Goal: Information Seeking & Learning: Learn about a topic

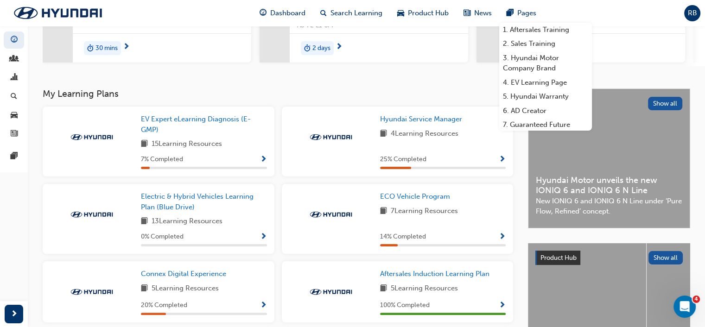
scroll to position [111, 0]
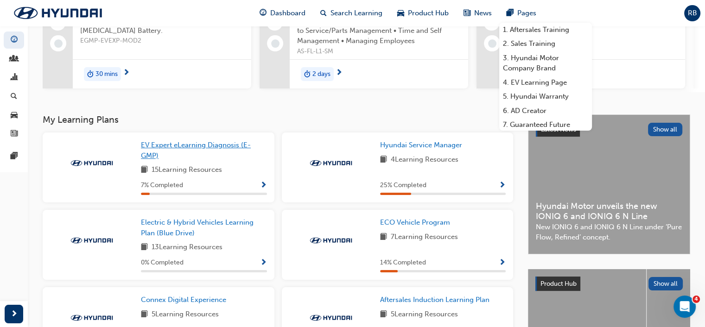
click at [169, 150] on span "EV Expert eLearning Diagnosis (E-GMP)" at bounding box center [196, 150] width 110 height 19
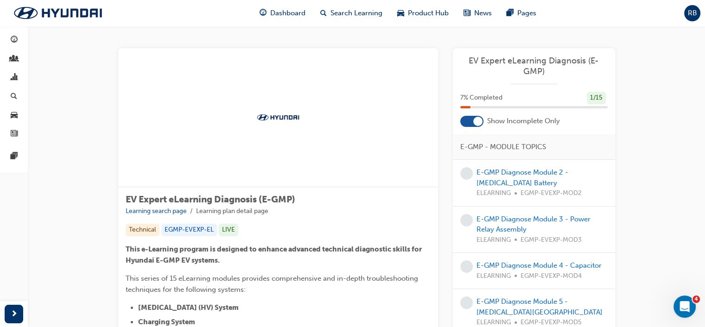
click at [473, 121] on div at bounding box center [477, 121] width 9 height 9
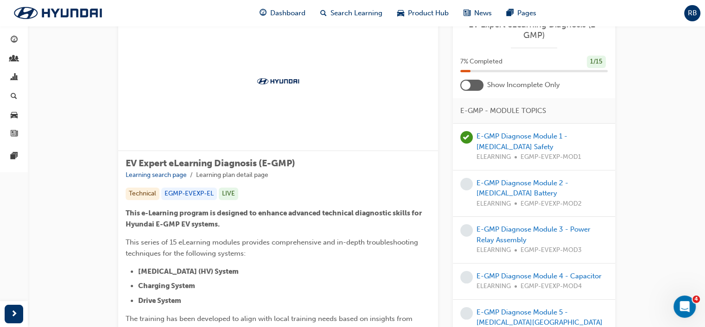
scroll to position [93, 0]
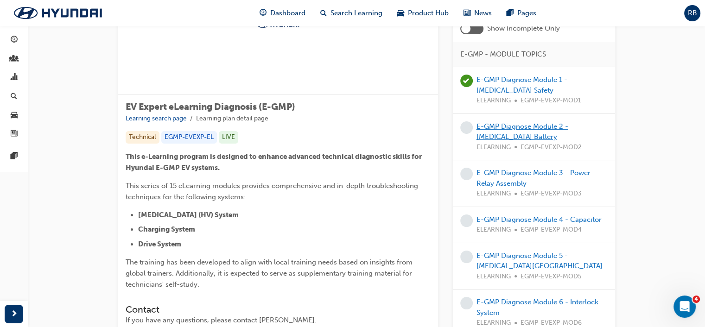
click at [508, 135] on link "E-GMP Diagnose Module 2 - [MEDICAL_DATA] Battery" at bounding box center [523, 131] width 92 height 19
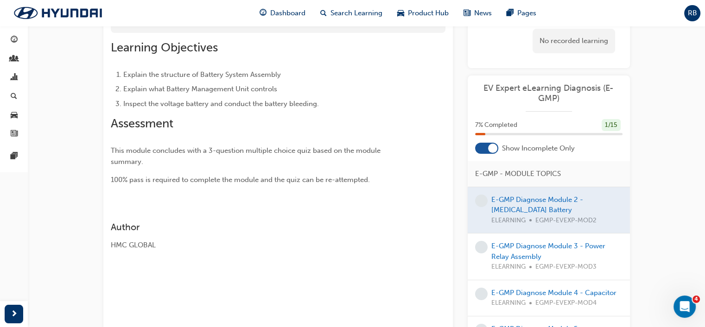
click at [510, 204] on div at bounding box center [549, 210] width 162 height 46
click at [522, 207] on div at bounding box center [549, 210] width 162 height 46
click at [485, 200] on span "learningRecordVerb_NONE-icon" at bounding box center [481, 201] width 13 height 13
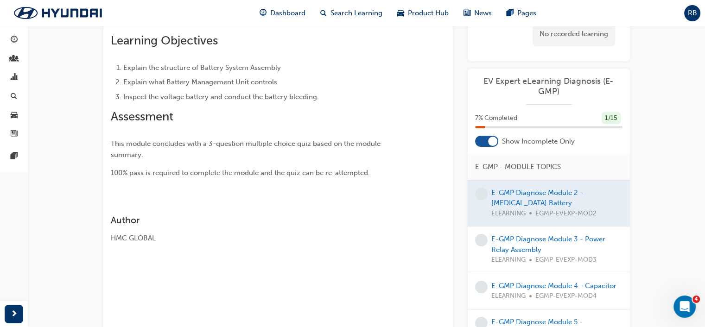
scroll to position [165, 0]
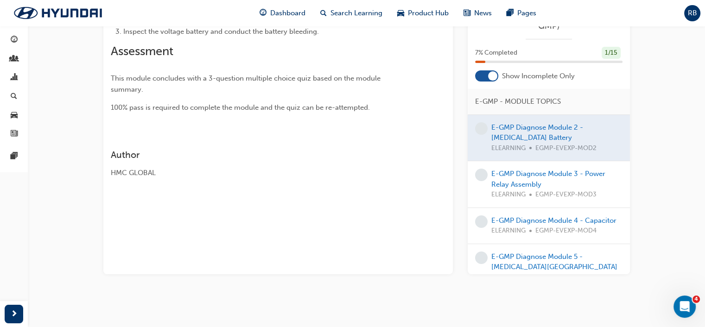
click at [514, 128] on div at bounding box center [549, 138] width 162 height 46
click at [514, 148] on div at bounding box center [549, 138] width 162 height 46
click at [515, 178] on link "E-GMP Diagnose Module 3 - Power Relay Assembly" at bounding box center [549, 179] width 114 height 19
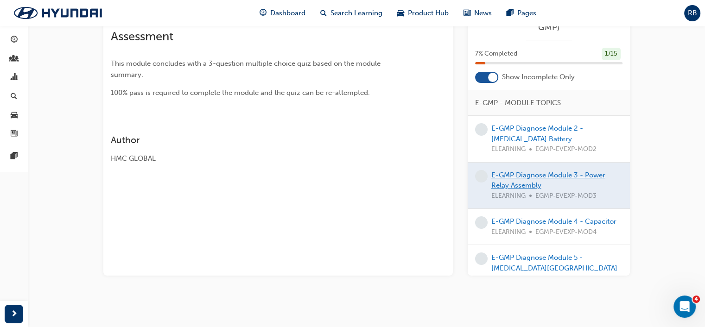
scroll to position [165, 0]
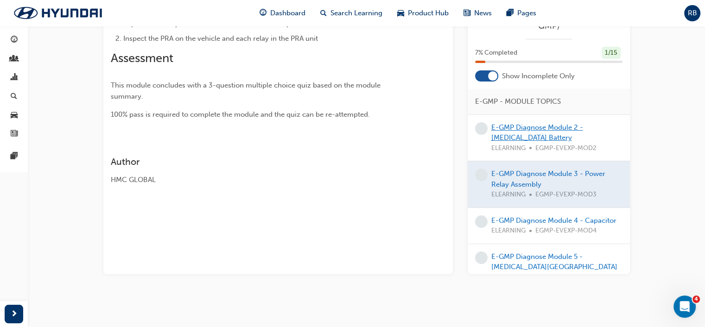
click at [512, 134] on link "E-GMP Diagnose Module 2 - [MEDICAL_DATA] Battery" at bounding box center [538, 132] width 92 height 19
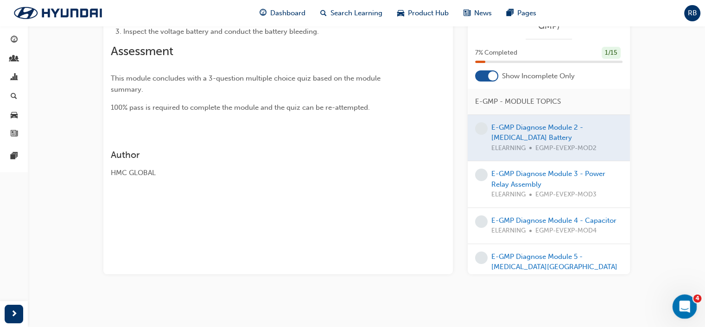
click at [691, 301] on div "Open Intercom Messenger" at bounding box center [683, 305] width 31 height 31
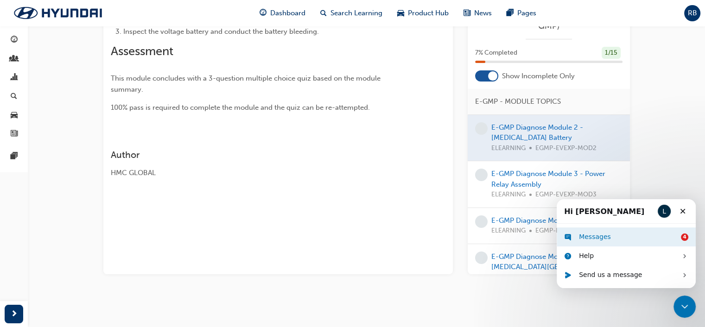
click at [603, 235] on div "Messages" at bounding box center [628, 237] width 98 height 10
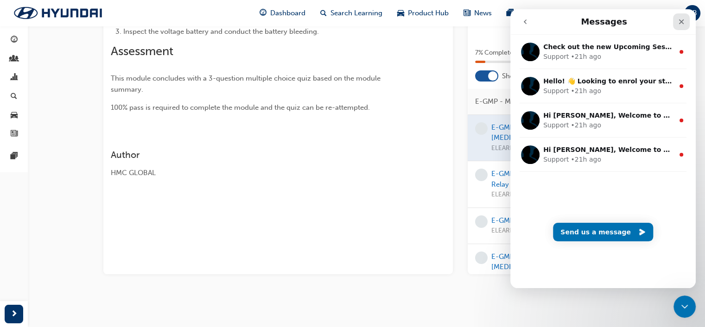
click at [681, 22] on icon "Close" at bounding box center [681, 21] width 5 height 5
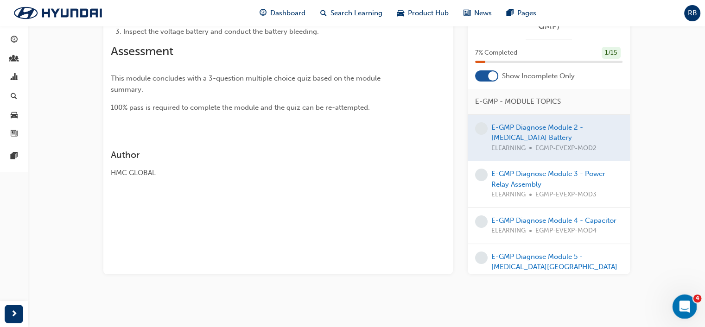
click at [689, 303] on icon "Open Intercom Messenger" at bounding box center [683, 305] width 15 height 15
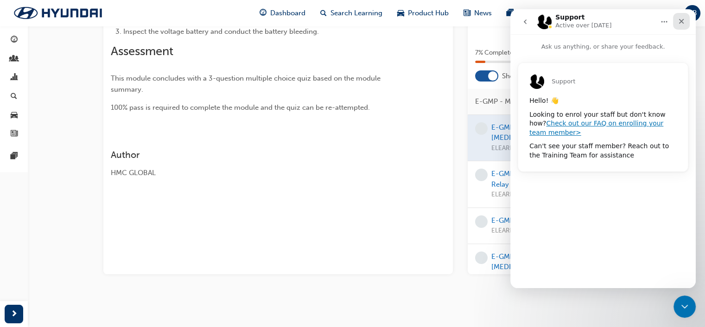
click at [683, 20] on icon "Close" at bounding box center [681, 21] width 5 height 5
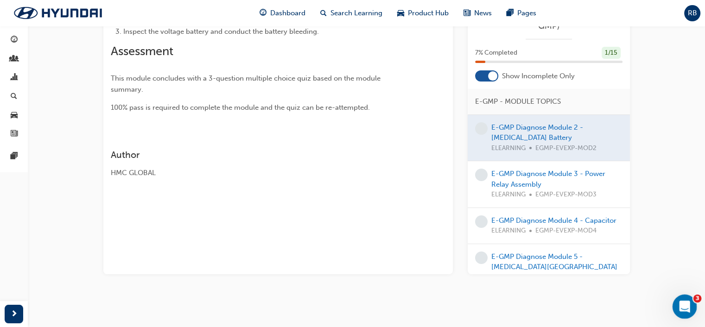
click at [680, 302] on icon "Open Intercom Messenger" at bounding box center [683, 305] width 15 height 15
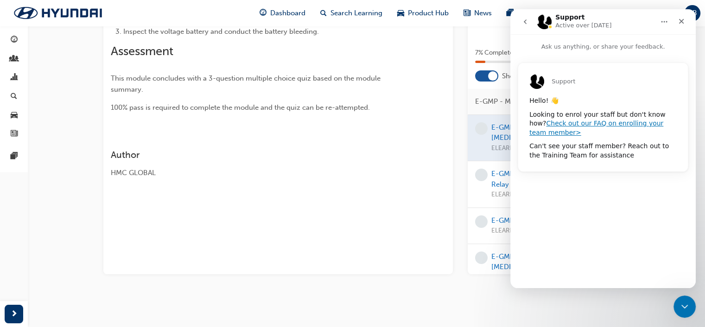
click at [526, 22] on icon "go back" at bounding box center [525, 21] width 7 height 7
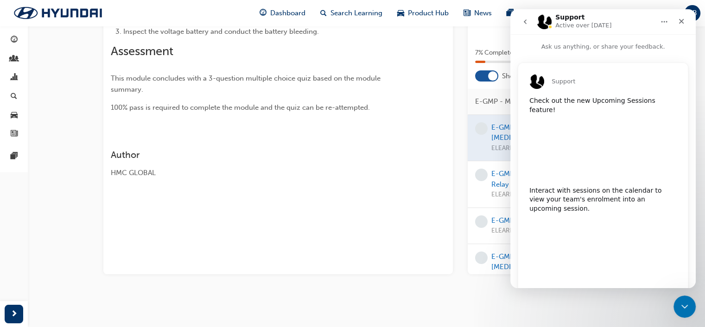
scroll to position [30, 0]
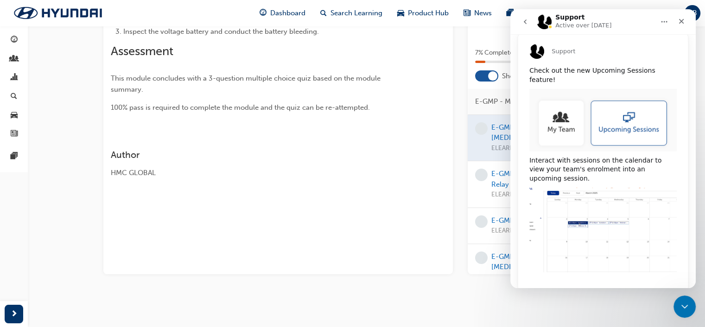
click at [527, 20] on icon "go back" at bounding box center [525, 21] width 7 height 7
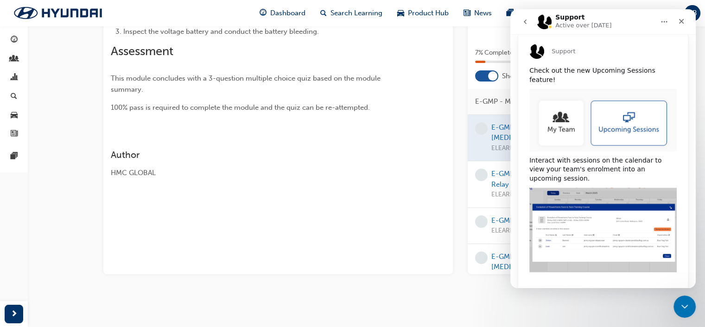
scroll to position [0, 0]
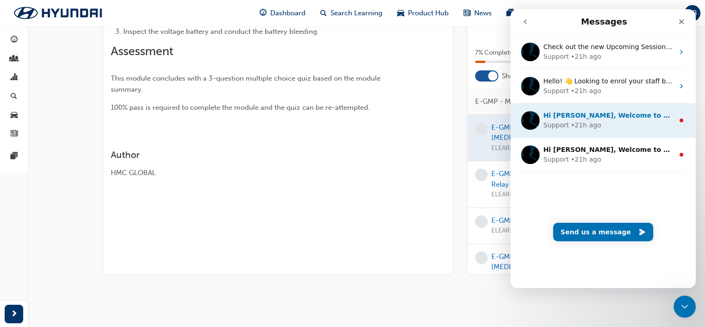
click at [578, 122] on div "• 21h ago" at bounding box center [586, 126] width 30 height 10
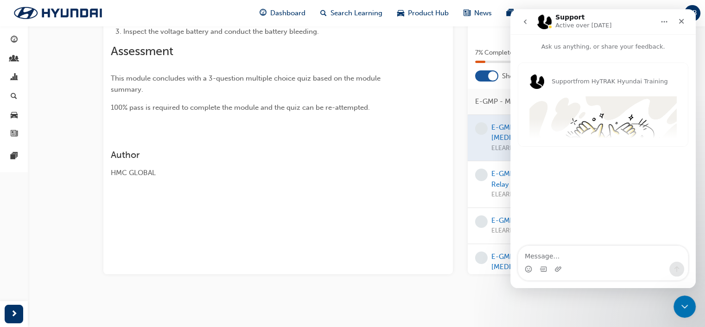
click at [528, 19] on icon "go back" at bounding box center [525, 21] width 7 height 7
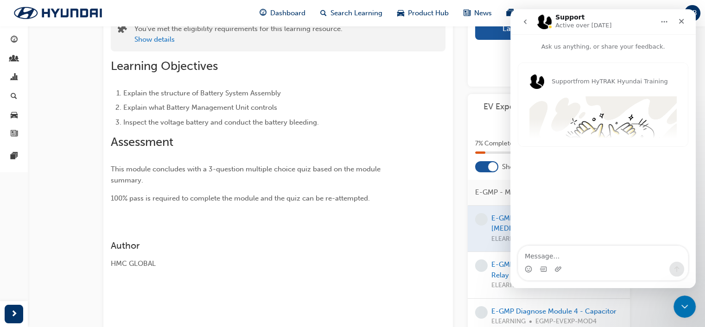
scroll to position [165, 0]
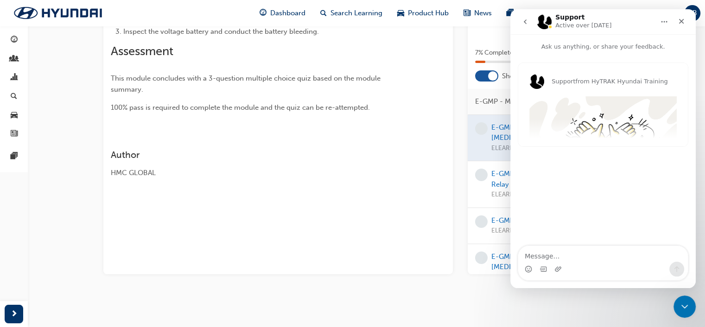
click at [526, 17] on button "go back" at bounding box center [526, 22] width 18 height 18
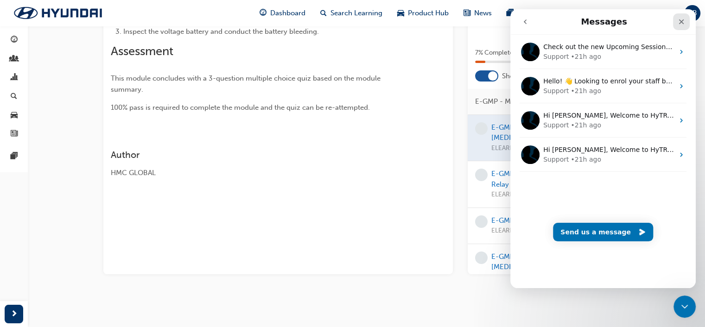
click at [680, 24] on icon "Close" at bounding box center [681, 21] width 7 height 7
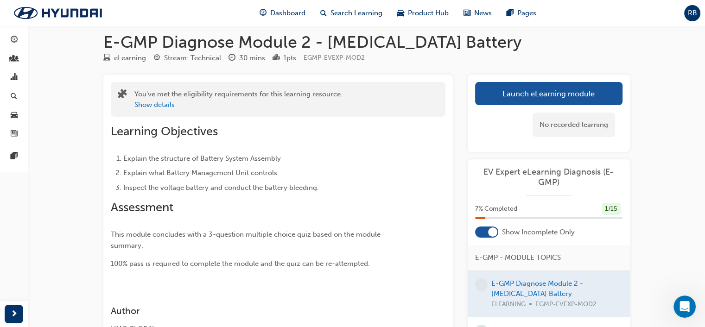
scroll to position [0, 0]
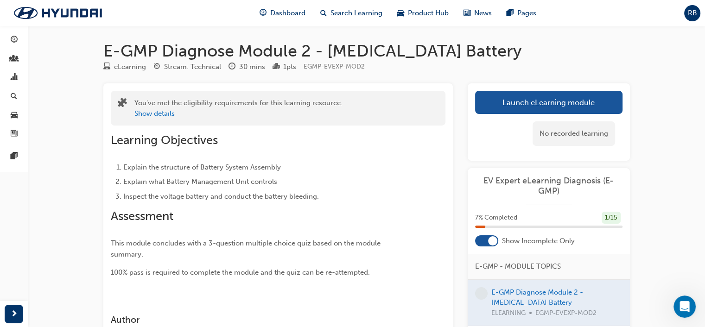
click at [534, 183] on span "EV Expert eLearning Diagnosis (E-GMP)" at bounding box center [548, 186] width 147 height 21
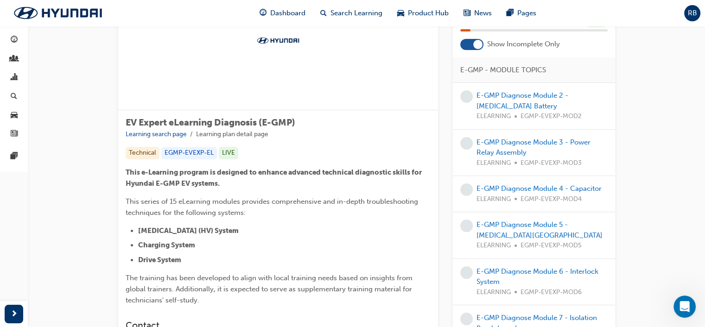
scroll to position [93, 0]
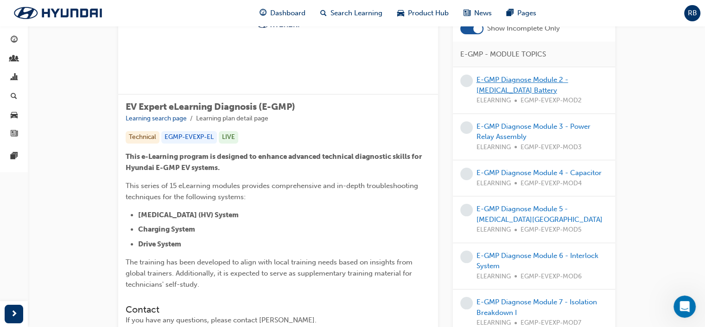
click at [499, 80] on link "E-GMP Diagnose Module 2 - [MEDICAL_DATA] Battery" at bounding box center [523, 85] width 92 height 19
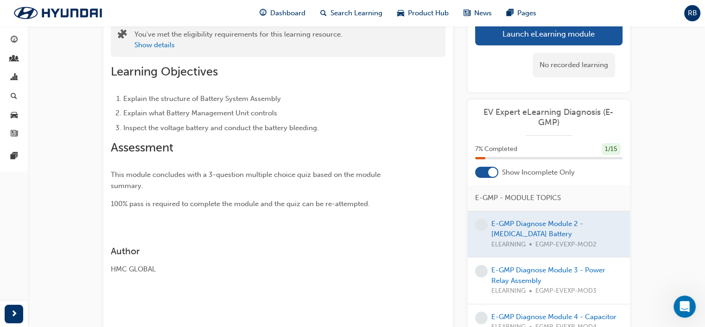
scroll to position [46, 0]
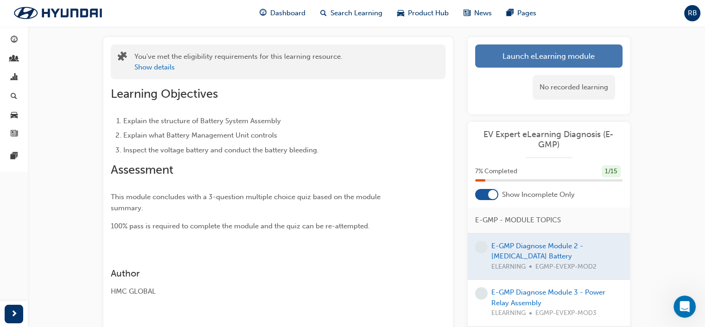
click at [536, 55] on link "Launch eLearning module" at bounding box center [548, 56] width 147 height 23
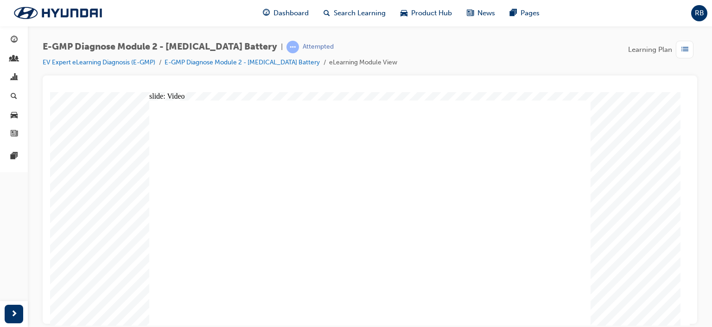
radio input "true"
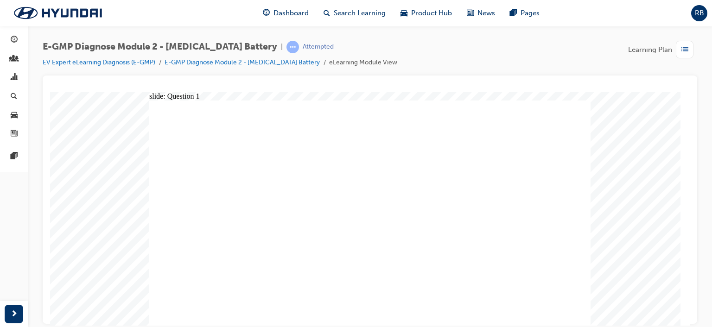
radio input "true"
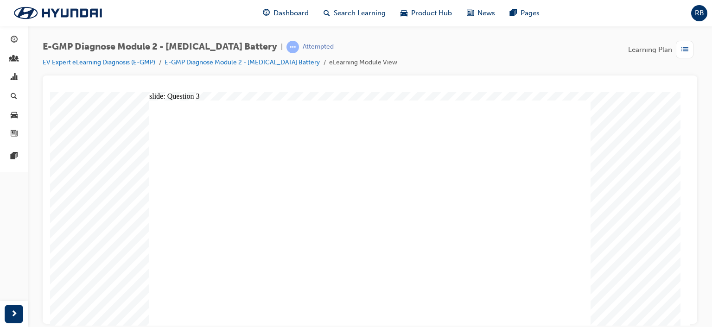
radio input "true"
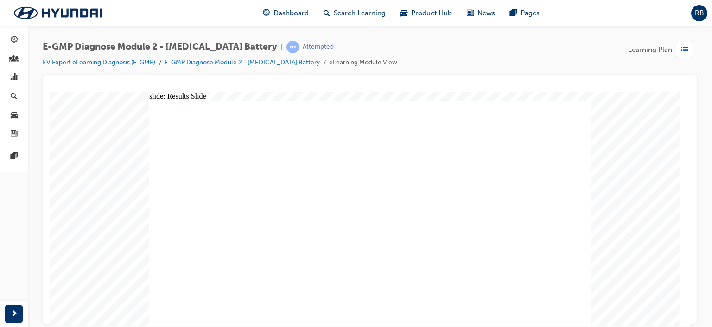
radio input "true"
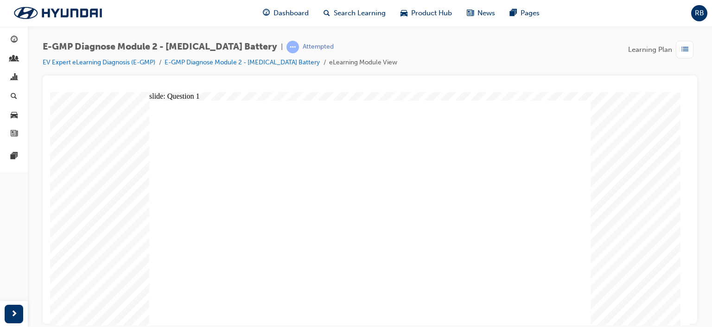
radio input "true"
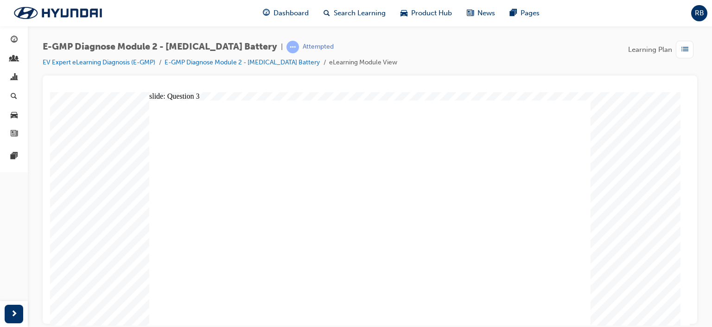
radio input "true"
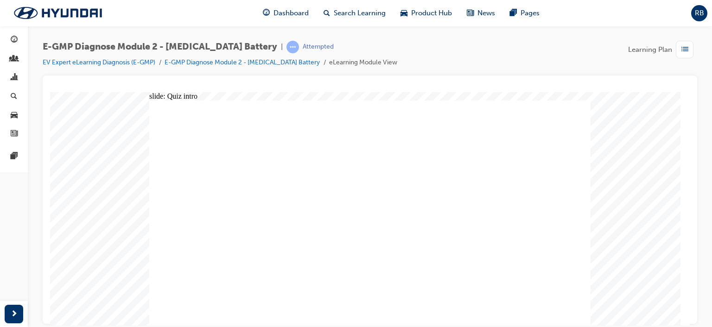
radio input "true"
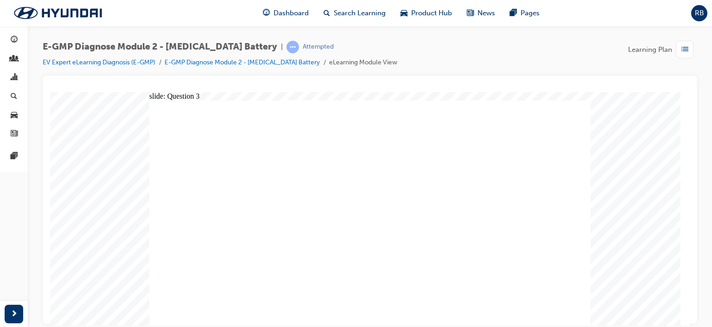
radio input "true"
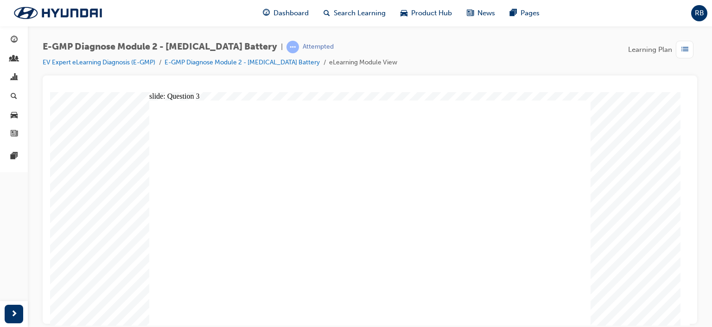
radio input "true"
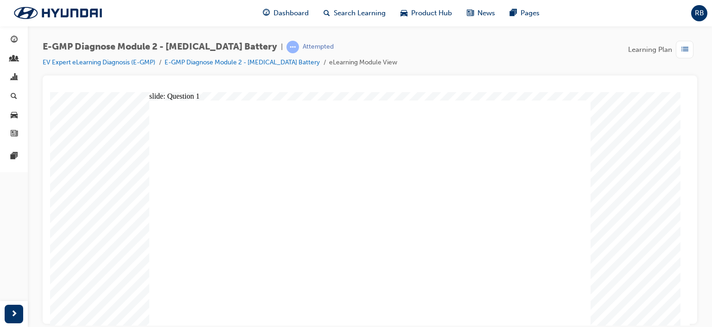
radio input "true"
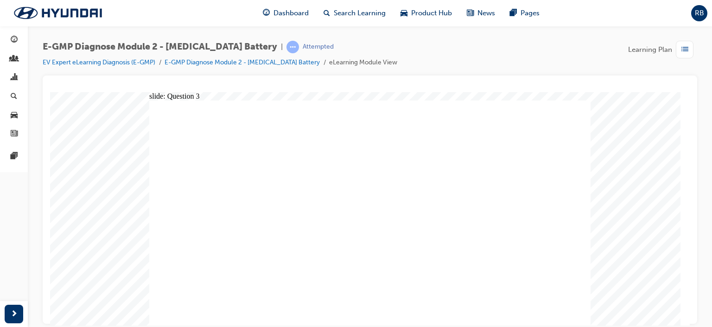
radio input "true"
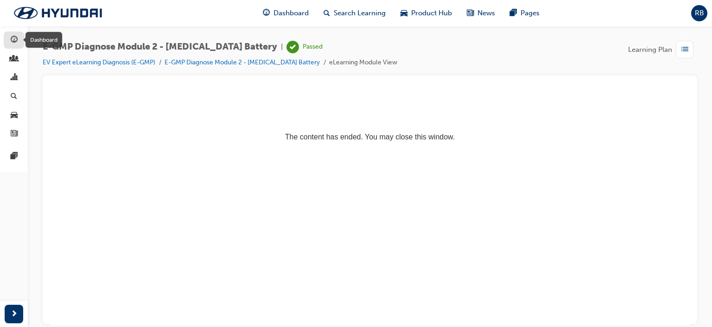
click at [14, 38] on span "guage-icon" at bounding box center [14, 40] width 7 height 8
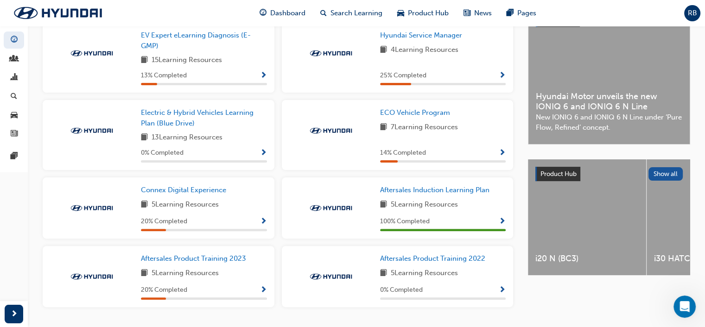
scroll to position [250, 0]
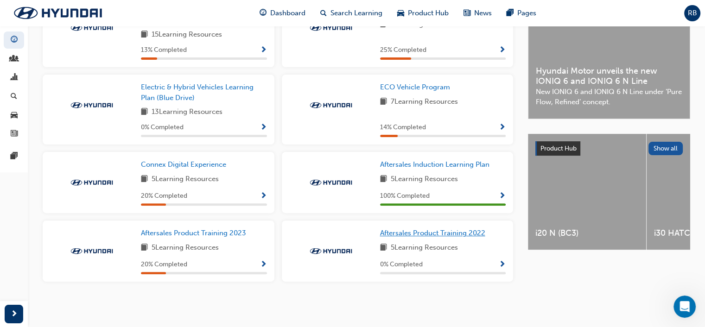
click at [416, 234] on span "Aftersales Product Training 2022" at bounding box center [432, 233] width 105 height 8
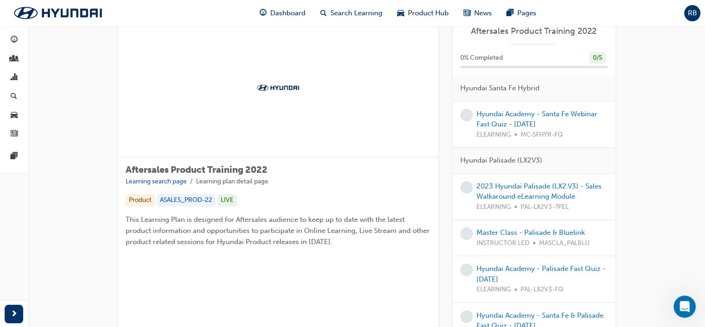
scroll to position [46, 0]
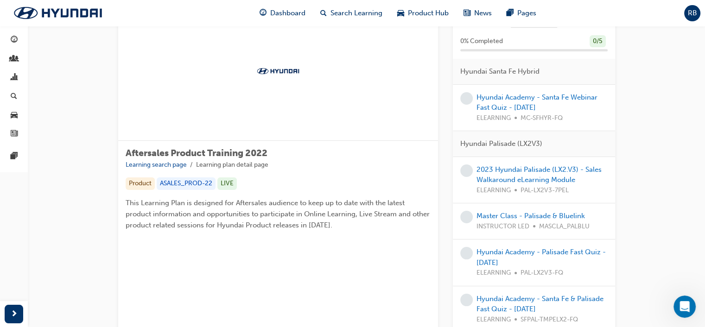
click at [532, 102] on div "Hyundai Academy - Santa Fe Webinar Fast Quiz - [DATE] ELEARNING MC-SFHYR-FQ" at bounding box center [542, 108] width 131 height 32
click at [523, 99] on link "Hyundai Academy - Santa Fe Webinar Fast Quiz - [DATE]" at bounding box center [537, 102] width 121 height 19
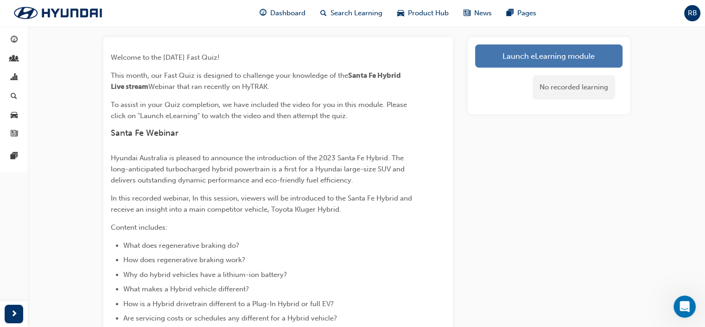
click at [538, 55] on link "Launch eLearning module" at bounding box center [548, 56] width 147 height 23
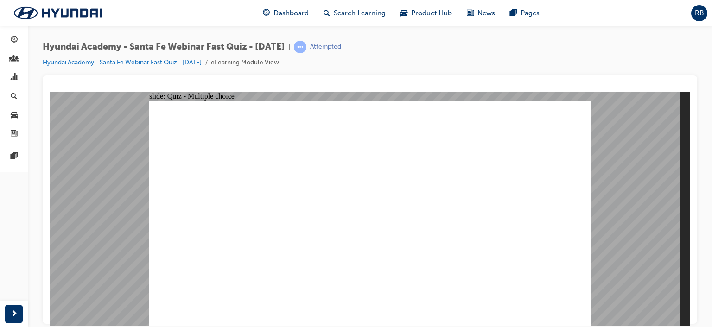
radio input "true"
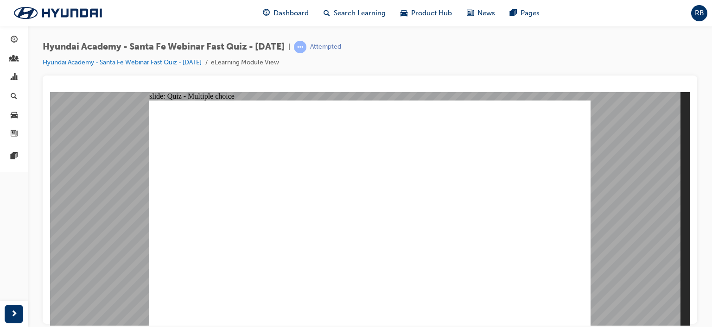
radio input "true"
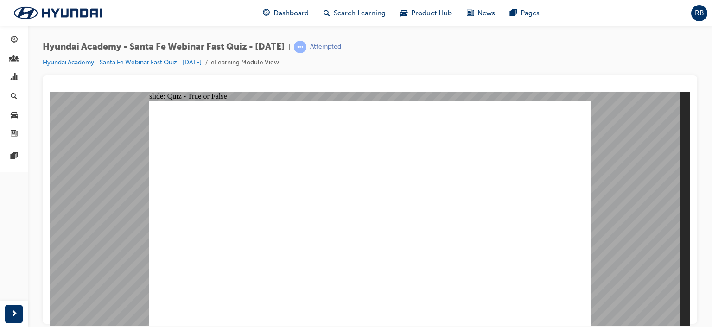
radio input "true"
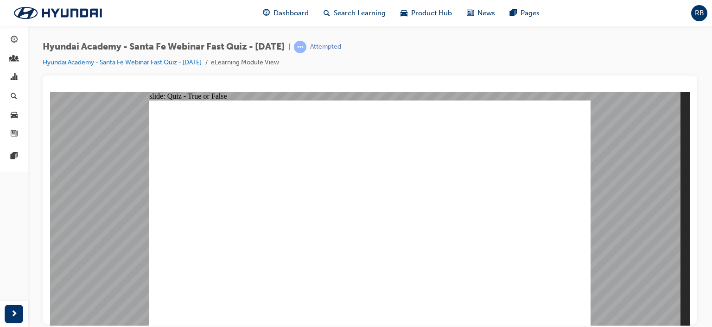
radio input "true"
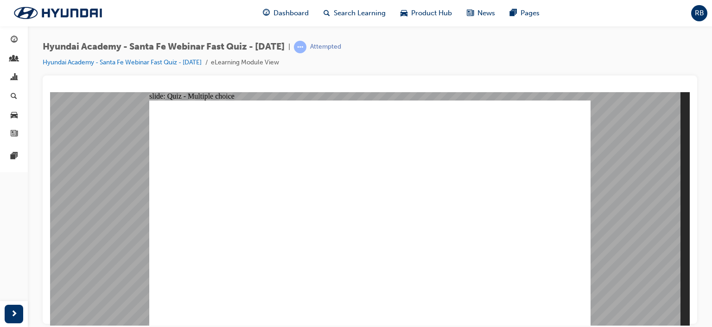
radio input "true"
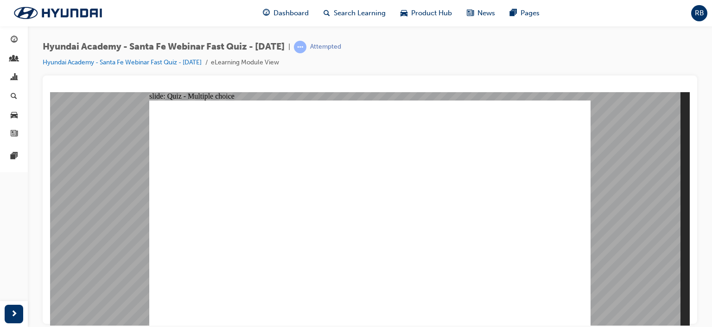
radio input "true"
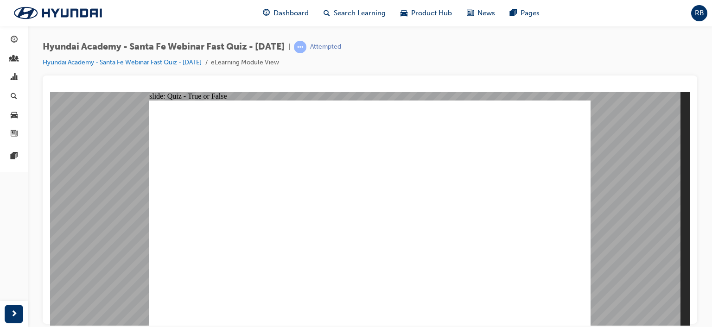
radio input "true"
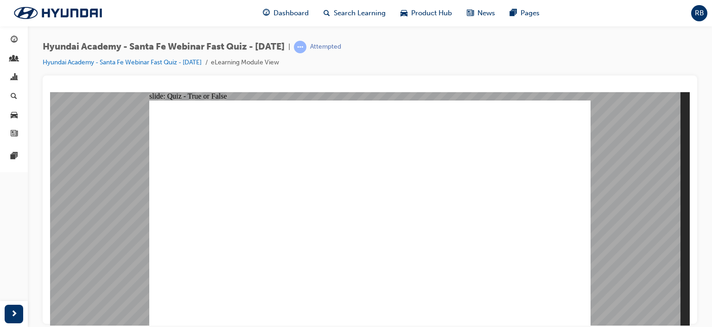
radio input "true"
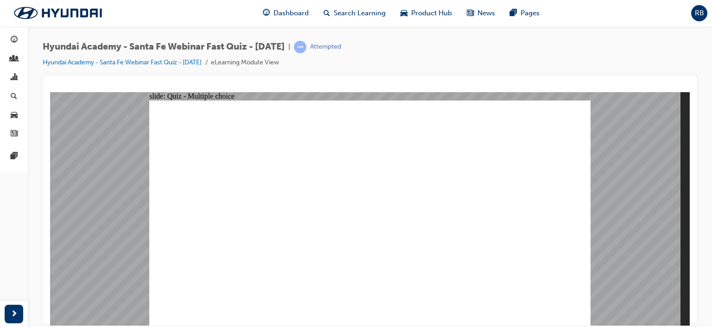
radio input "true"
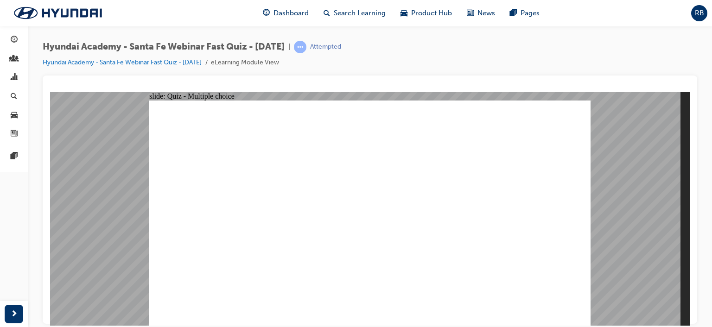
radio input "true"
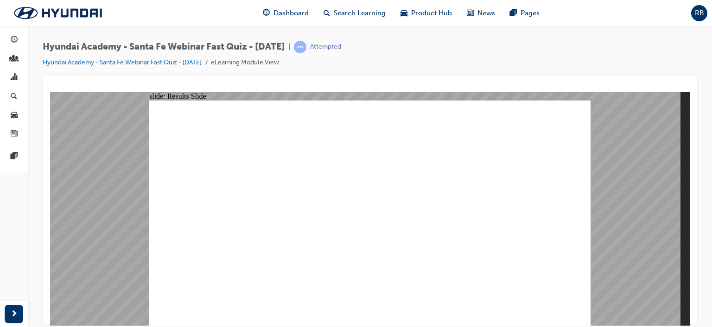
radio input "true"
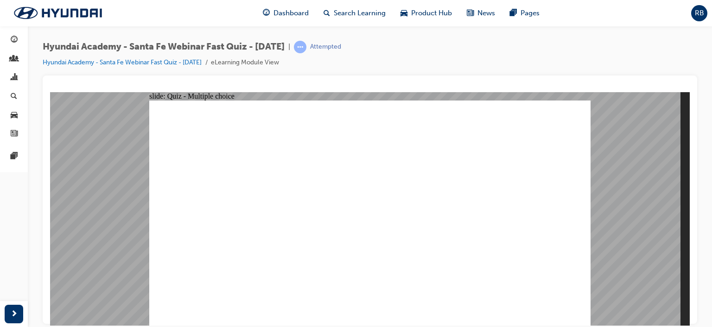
radio input "true"
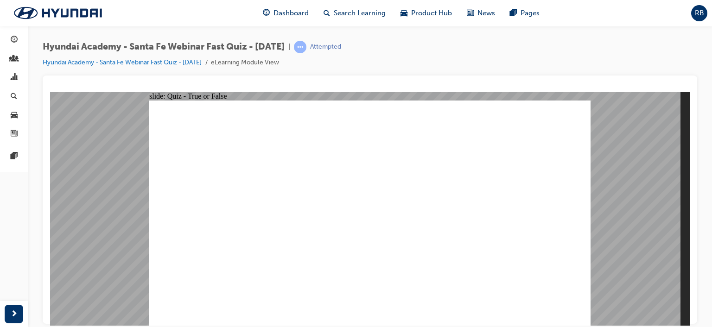
radio input "true"
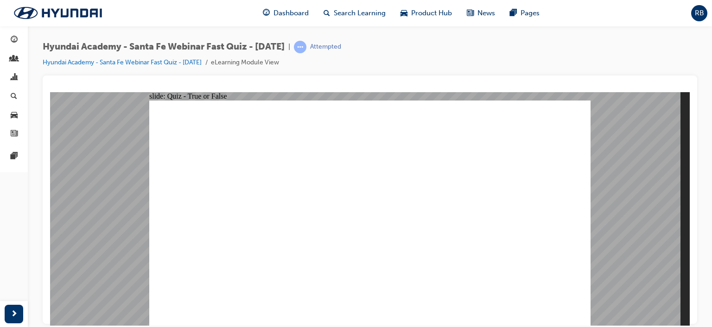
radio input "true"
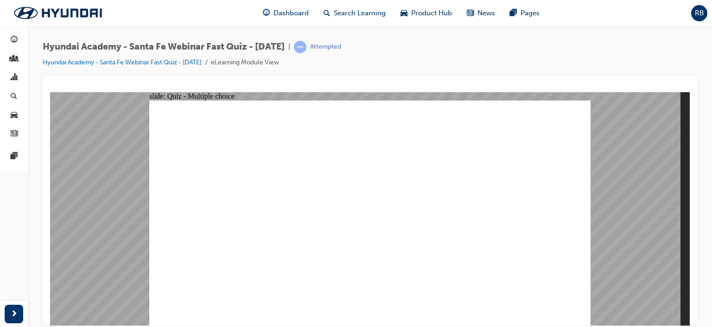
radio input "true"
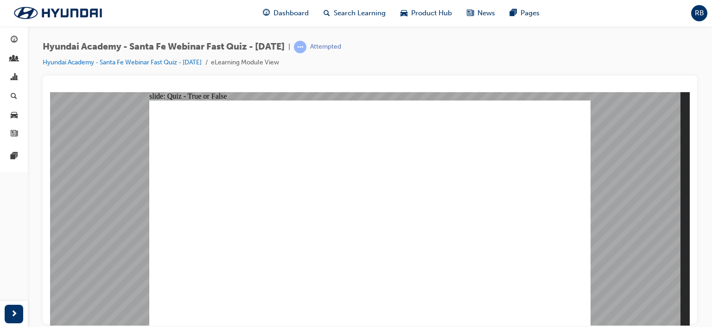
radio input "true"
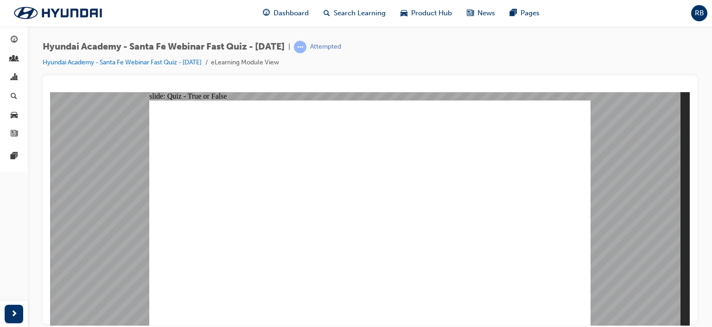
radio input "true"
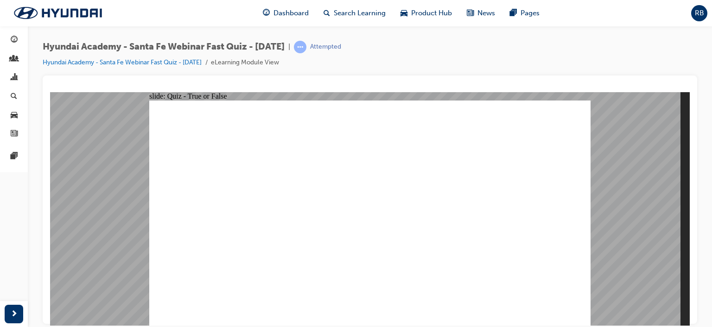
radio input "true"
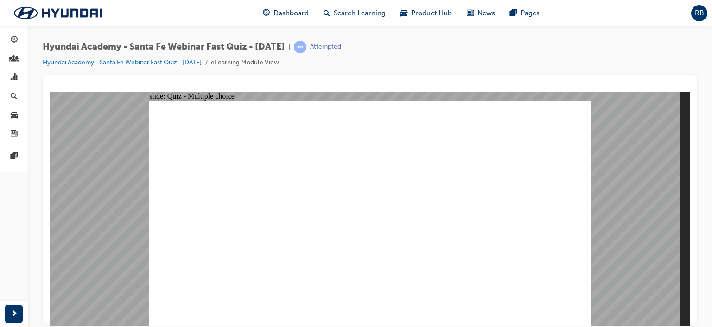
radio input "true"
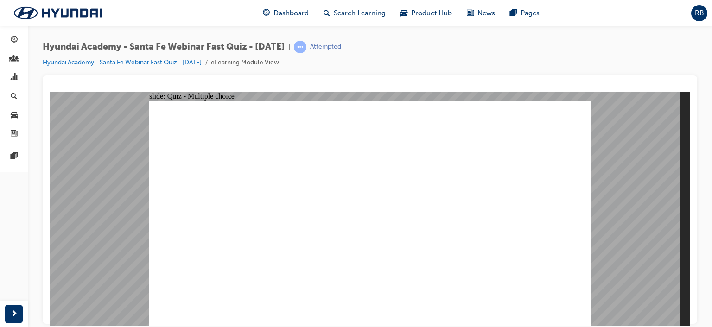
radio input "true"
click at [18, 40] on div "button" at bounding box center [13, 40] width 11 height 12
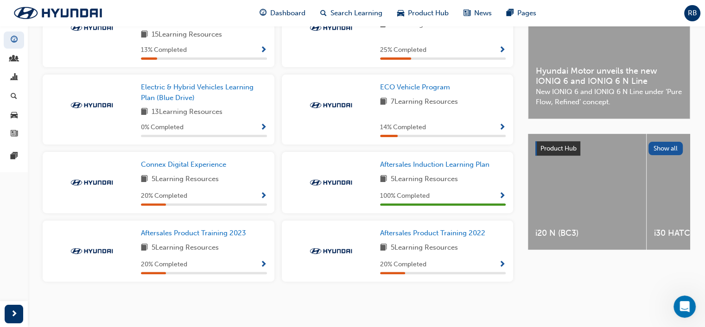
scroll to position [250, 0]
click at [426, 230] on span "Aftersales Product Training 2022" at bounding box center [432, 233] width 105 height 8
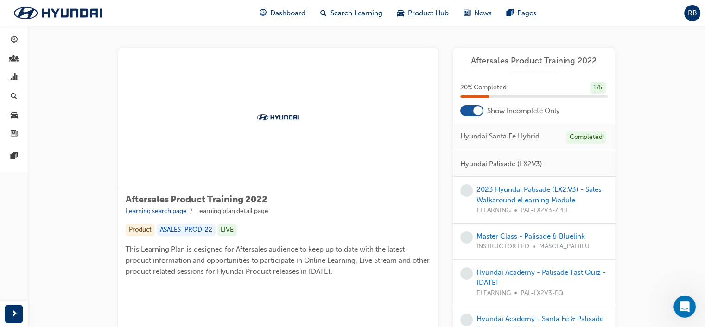
click at [478, 116] on div at bounding box center [471, 110] width 23 height 11
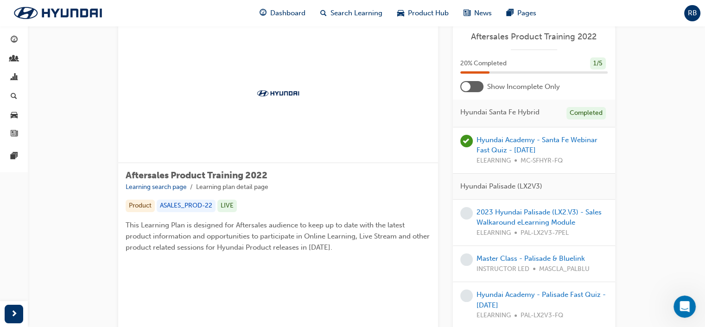
scroll to position [46, 0]
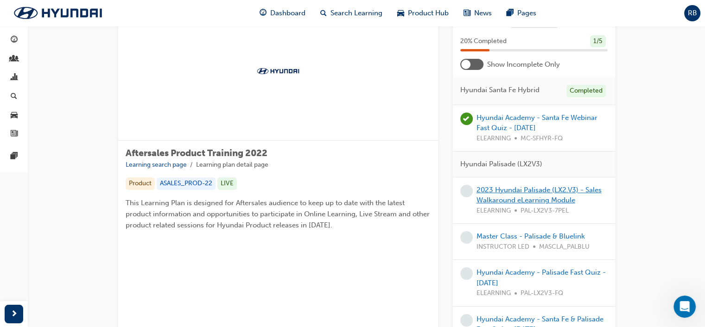
click at [525, 191] on link "2023 Hyundai Palisade (LX2.V3) - Sales Walkaround eLearning Module" at bounding box center [539, 195] width 125 height 19
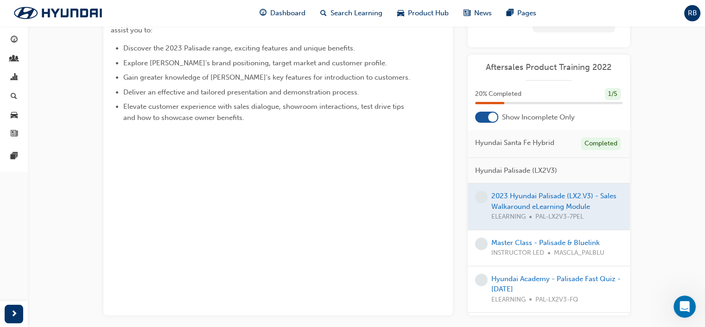
scroll to position [35, 0]
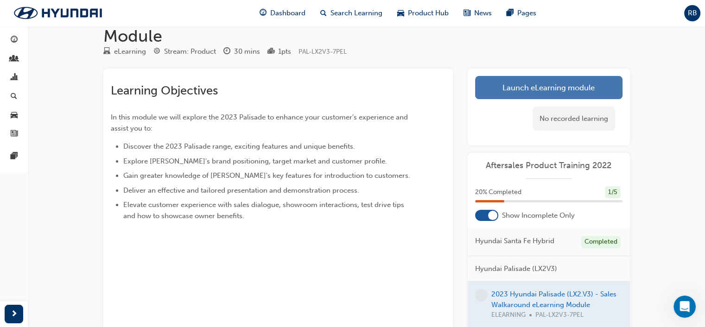
click at [529, 89] on link "Launch eLearning module" at bounding box center [548, 87] width 147 height 23
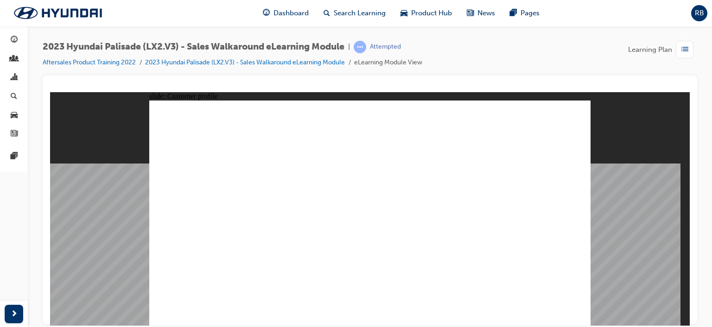
drag, startPoint x: 454, startPoint y: 263, endPoint x: 450, endPoint y: 268, distance: 6.2
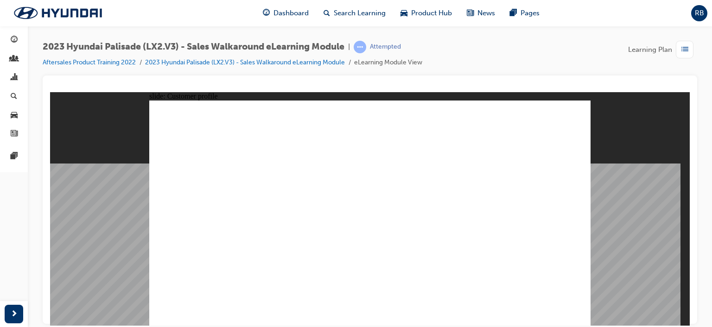
drag, startPoint x: 491, startPoint y: 156, endPoint x: 495, endPoint y: 166, distance: 11.0
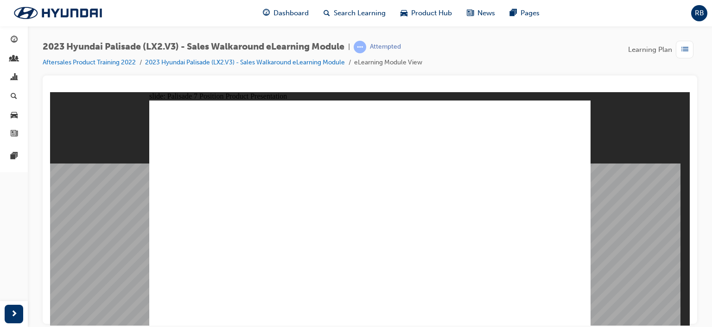
drag, startPoint x: 556, startPoint y: 312, endPoint x: 551, endPoint y: 284, distance: 28.7
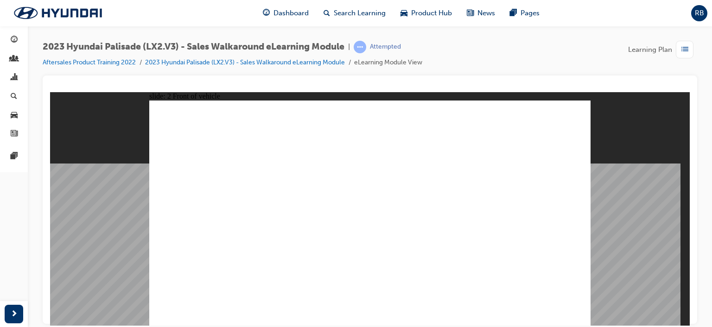
drag, startPoint x: 579, startPoint y: 100, endPoint x: 571, endPoint y: 102, distance: 7.5
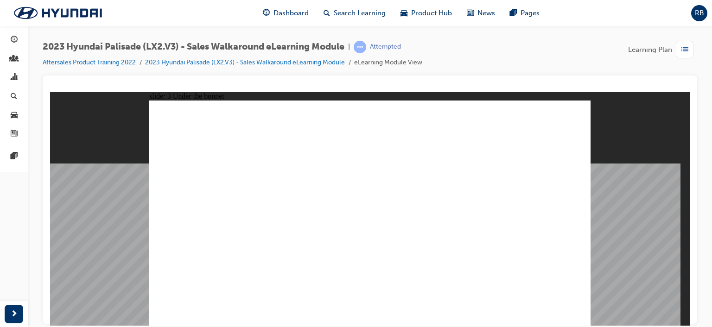
drag, startPoint x: 332, startPoint y: 203, endPoint x: 312, endPoint y: 210, distance: 21.6
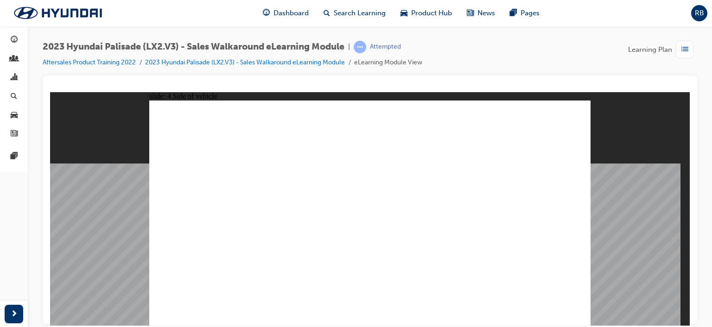
click at [50, 92] on image at bounding box center [50, 92] width 0 height 0
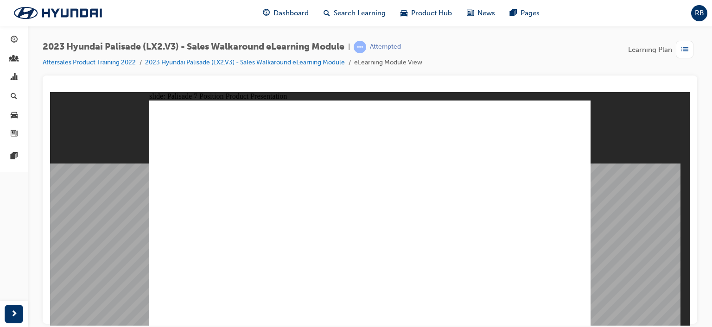
drag, startPoint x: 479, startPoint y: 266, endPoint x: 495, endPoint y: 266, distance: 16.2
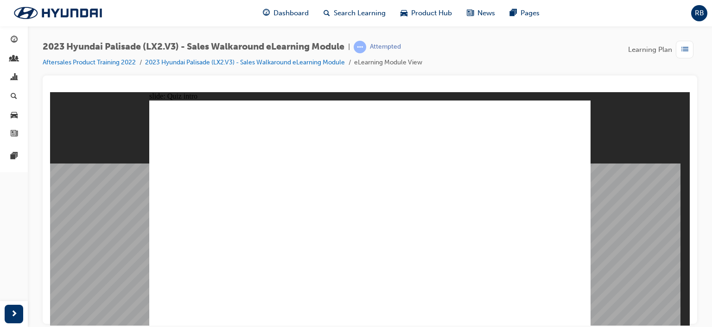
drag, startPoint x: 197, startPoint y: 125, endPoint x: 189, endPoint y: 209, distance: 83.8
drag, startPoint x: 182, startPoint y: 216, endPoint x: 186, endPoint y: 128, distance: 87.3
drag, startPoint x: 236, startPoint y: 147, endPoint x: 179, endPoint y: 217, distance: 90.0
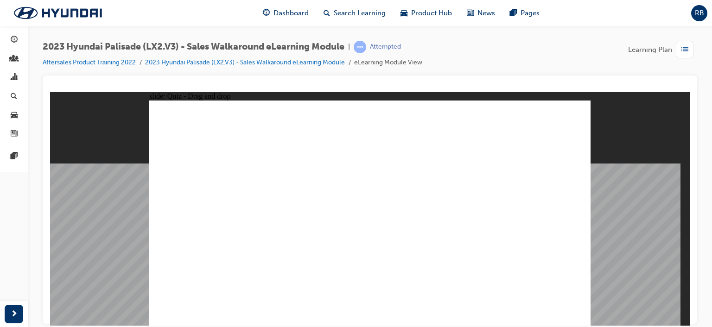
drag, startPoint x: 362, startPoint y: 130, endPoint x: 519, endPoint y: 219, distance: 181.1
drag, startPoint x: 183, startPoint y: 130, endPoint x: 341, endPoint y: 279, distance: 216.8
drag, startPoint x: 309, startPoint y: 127, endPoint x: 347, endPoint y: 190, distance: 73.4
drag, startPoint x: 431, startPoint y: 129, endPoint x: 413, endPoint y: 249, distance: 121.5
drag, startPoint x: 550, startPoint y: 128, endPoint x: 258, endPoint y: 219, distance: 305.4
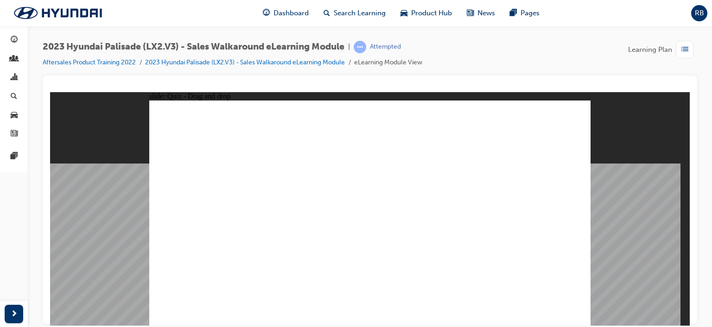
drag, startPoint x: 497, startPoint y: 123, endPoint x: 469, endPoint y: 297, distance: 176.1
drag, startPoint x: 538, startPoint y: 245, endPoint x: 340, endPoint y: 127, distance: 230.2
drag, startPoint x: 538, startPoint y: 127, endPoint x: 334, endPoint y: 150, distance: 205.3
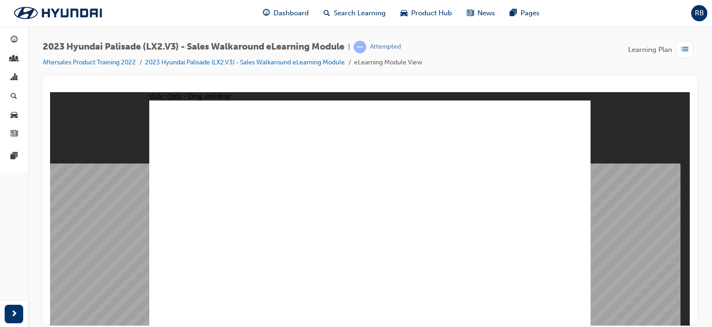
drag, startPoint x: 524, startPoint y: 202, endPoint x: 315, endPoint y: 181, distance: 210.2
drag, startPoint x: 516, startPoint y: 223, endPoint x: 346, endPoint y: 198, distance: 171.6
drag, startPoint x: 543, startPoint y: 271, endPoint x: 344, endPoint y: 228, distance: 203.7
drag, startPoint x: 518, startPoint y: 178, endPoint x: 311, endPoint y: 253, distance: 220.1
drag, startPoint x: 521, startPoint y: 150, endPoint x: 335, endPoint y: 266, distance: 218.7
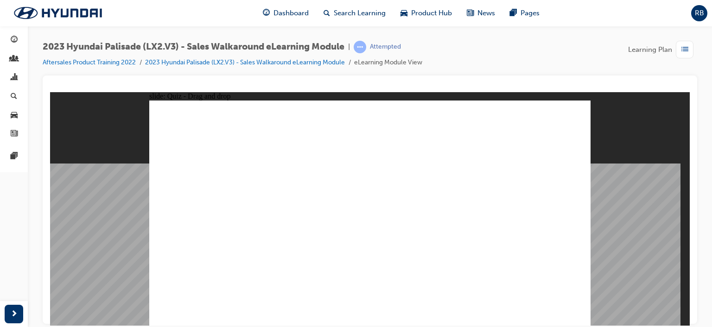
drag, startPoint x: 393, startPoint y: 253, endPoint x: 173, endPoint y: 194, distance: 228.5
drag, startPoint x: 348, startPoint y: 260, endPoint x: 224, endPoint y: 205, distance: 136.0
drag, startPoint x: 559, startPoint y: 253, endPoint x: 263, endPoint y: 196, distance: 301.4
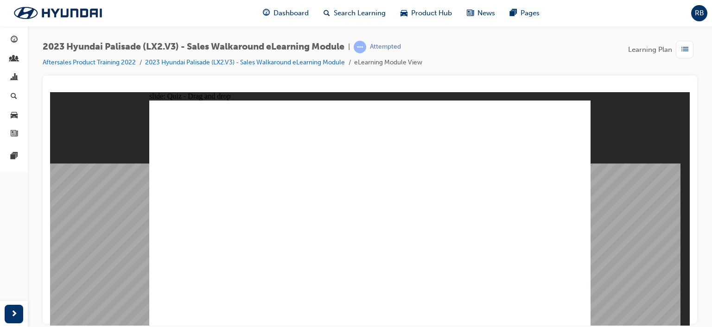
drag, startPoint x: 480, startPoint y: 251, endPoint x: 316, endPoint y: 198, distance: 173.1
drag, startPoint x: 220, startPoint y: 255, endPoint x: 346, endPoint y: 195, distance: 139.4
drag, startPoint x: 519, startPoint y: 258, endPoint x: 394, endPoint y: 197, distance: 139.6
drag, startPoint x: 180, startPoint y: 252, endPoint x: 439, endPoint y: 195, distance: 265.0
drag, startPoint x: 311, startPoint y: 249, endPoint x: 478, endPoint y: 192, distance: 177.0
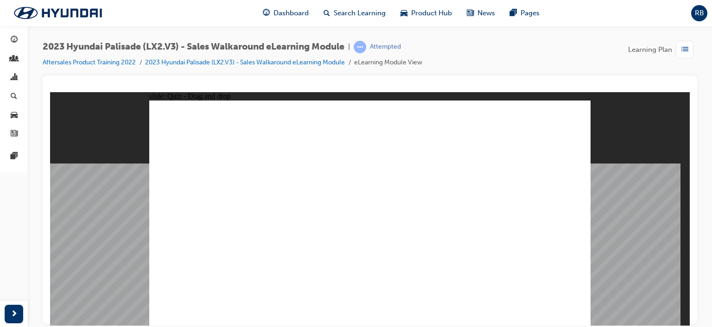
drag, startPoint x: 265, startPoint y: 252, endPoint x: 561, endPoint y: 188, distance: 303.3
drag, startPoint x: 436, startPoint y: 254, endPoint x: 522, endPoint y: 193, distance: 105.2
drag, startPoint x: 514, startPoint y: 193, endPoint x: 185, endPoint y: 260, distance: 335.1
drag, startPoint x: 176, startPoint y: 200, endPoint x: 523, endPoint y: 205, distance: 346.9
drag, startPoint x: 441, startPoint y: 253, endPoint x: 189, endPoint y: 193, distance: 259.6
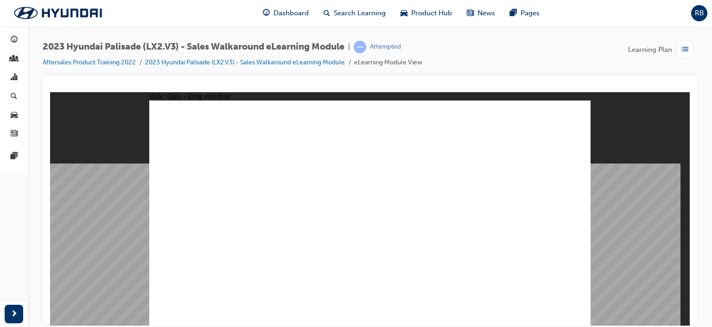
drag, startPoint x: 284, startPoint y: 130, endPoint x: 192, endPoint y: 219, distance: 127.2
drag, startPoint x: 338, startPoint y: 129, endPoint x: 523, endPoint y: 218, distance: 205.1
drag, startPoint x: 400, startPoint y: 131, endPoint x: 260, endPoint y: 219, distance: 165.7
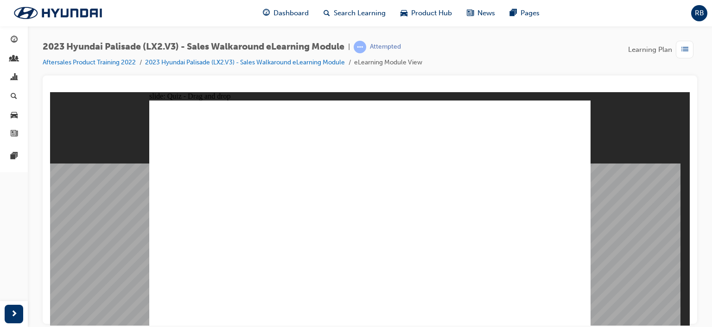
drag, startPoint x: 468, startPoint y: 133, endPoint x: 419, endPoint y: 254, distance: 130.5
drag, startPoint x: 525, startPoint y: 133, endPoint x: 353, endPoint y: 282, distance: 227.8
drag, startPoint x: 215, startPoint y: 132, endPoint x: 339, endPoint y: 192, distance: 137.9
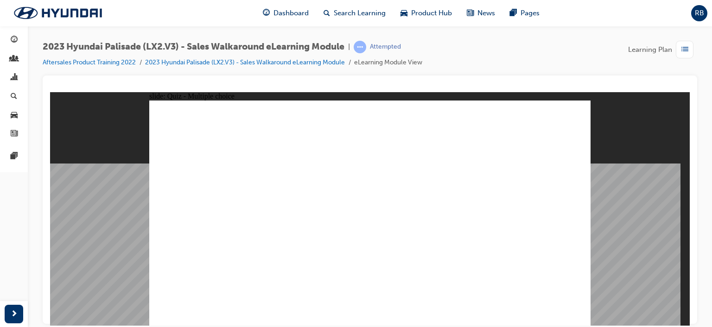
radio input "true"
drag, startPoint x: 398, startPoint y: 151, endPoint x: 251, endPoint y: 197, distance: 154.1
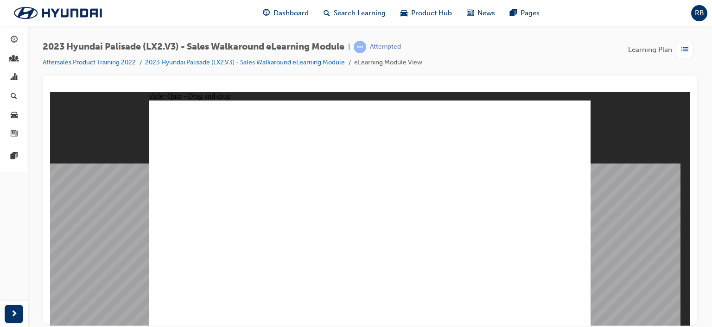
drag, startPoint x: 388, startPoint y: 192, endPoint x: 278, endPoint y: 198, distance: 110.0
drag, startPoint x: 371, startPoint y: 216, endPoint x: 229, endPoint y: 213, distance: 141.9
drag, startPoint x: 368, startPoint y: 258, endPoint x: 277, endPoint y: 242, distance: 91.9
drag, startPoint x: 379, startPoint y: 305, endPoint x: 234, endPoint y: 245, distance: 157.3
drag, startPoint x: 364, startPoint y: 174, endPoint x: 479, endPoint y: 199, distance: 118.1
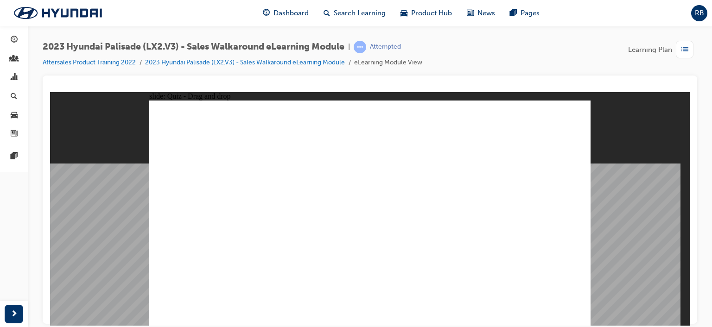
drag, startPoint x: 374, startPoint y: 234, endPoint x: 501, endPoint y: 225, distance: 127.4
drag, startPoint x: 380, startPoint y: 279, endPoint x: 458, endPoint y: 238, distance: 88.4
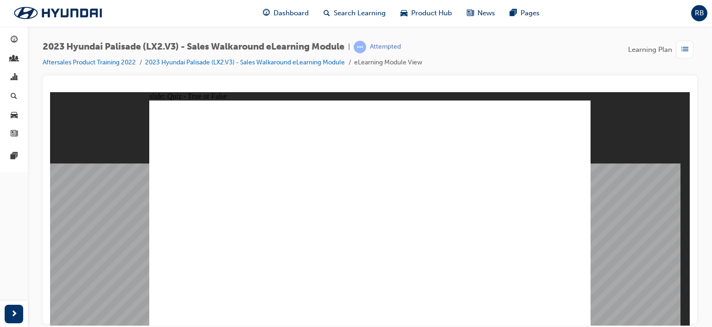
radio input "true"
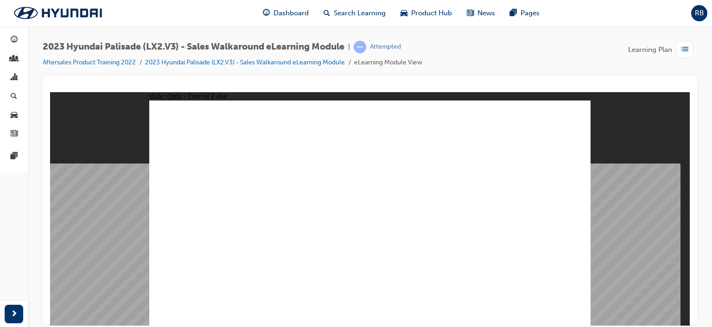
radio input "true"
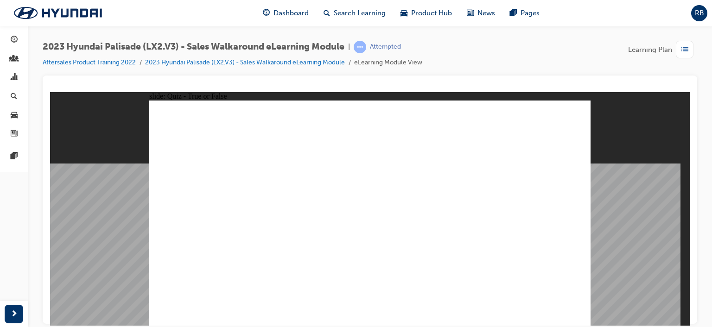
drag, startPoint x: 351, startPoint y: 128, endPoint x: 289, endPoint y: 178, distance: 78.8
drag, startPoint x: 224, startPoint y: 132, endPoint x: 540, endPoint y: 179, distance: 319.7
drag, startPoint x: 399, startPoint y: 132, endPoint x: 333, endPoint y: 227, distance: 115.6
drag, startPoint x: 291, startPoint y: 133, endPoint x: 525, endPoint y: 229, distance: 253.4
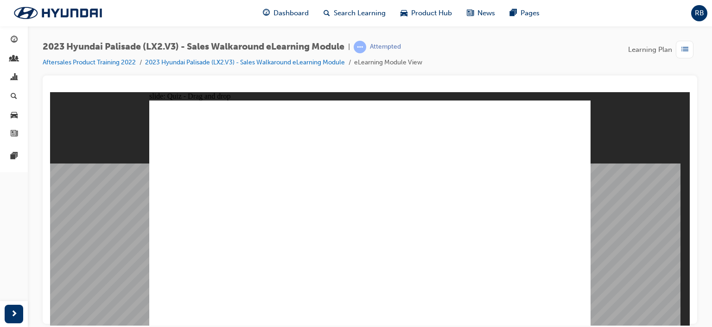
drag, startPoint x: 463, startPoint y: 132, endPoint x: 509, endPoint y: 275, distance: 150.3
drag, startPoint x: 516, startPoint y: 129, endPoint x: 328, endPoint y: 271, distance: 235.4
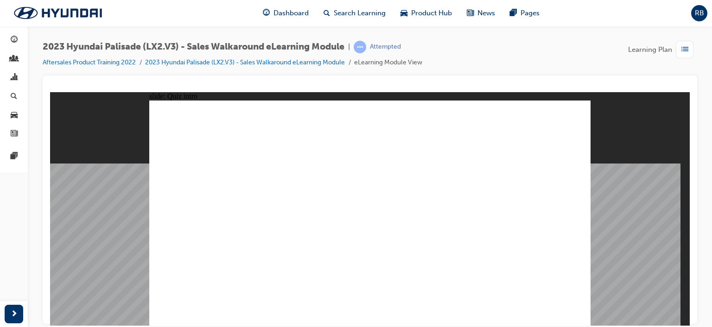
drag, startPoint x: 377, startPoint y: 131, endPoint x: 525, endPoint y: 221, distance: 173.8
drag, startPoint x: 422, startPoint y: 128, endPoint x: 406, endPoint y: 241, distance: 114.6
drag, startPoint x: 494, startPoint y: 132, endPoint x: 467, endPoint y: 306, distance: 175.9
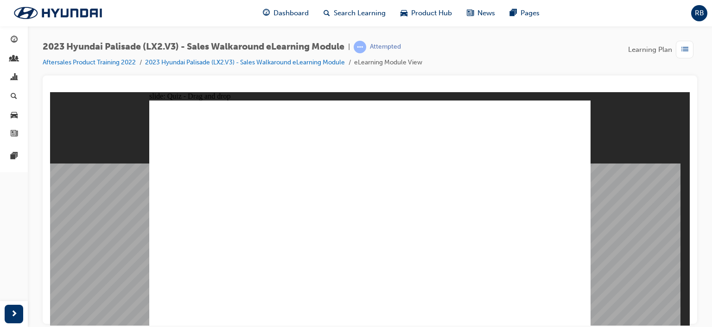
drag, startPoint x: 553, startPoint y: 133, endPoint x: 265, endPoint y: 217, distance: 300.2
drag, startPoint x: 315, startPoint y: 130, endPoint x: 343, endPoint y: 188, distance: 64.3
drag, startPoint x: 255, startPoint y: 134, endPoint x: 193, endPoint y: 219, distance: 105.6
drag, startPoint x: 191, startPoint y: 129, endPoint x: 349, endPoint y: 279, distance: 217.5
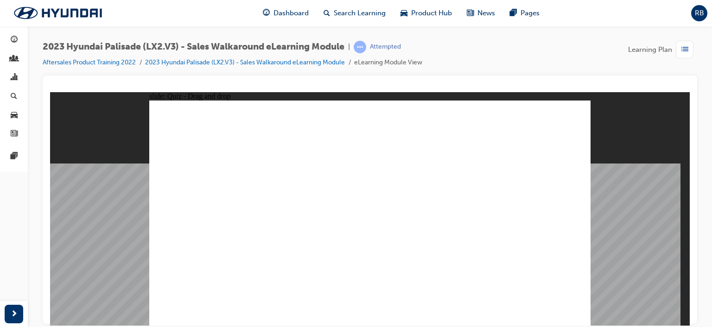
drag, startPoint x: 524, startPoint y: 130, endPoint x: 317, endPoint y: 157, distance: 209.0
drag, startPoint x: 533, startPoint y: 251, endPoint x: 332, endPoint y: 137, distance: 230.9
drag, startPoint x: 518, startPoint y: 197, endPoint x: 313, endPoint y: 176, distance: 205.2
drag, startPoint x: 552, startPoint y: 224, endPoint x: 360, endPoint y: 202, distance: 193.6
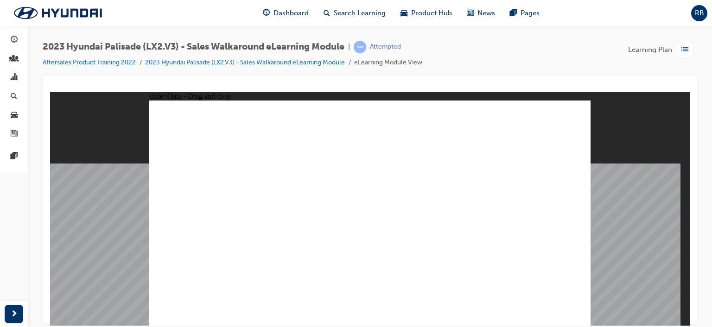
drag, startPoint x: 547, startPoint y: 270, endPoint x: 349, endPoint y: 226, distance: 203.4
drag, startPoint x: 525, startPoint y: 179, endPoint x: 326, endPoint y: 247, distance: 210.6
drag, startPoint x: 521, startPoint y: 153, endPoint x: 332, endPoint y: 270, distance: 222.6
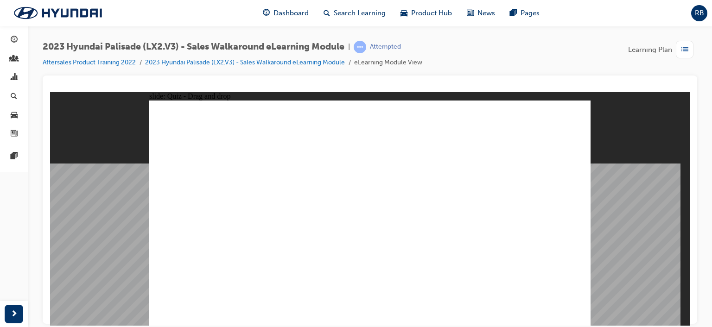
drag, startPoint x: 433, startPoint y: 258, endPoint x: 178, endPoint y: 203, distance: 260.5
drag, startPoint x: 344, startPoint y: 259, endPoint x: 215, endPoint y: 204, distance: 140.5
drag, startPoint x: 563, startPoint y: 256, endPoint x: 262, endPoint y: 195, distance: 307.6
drag, startPoint x: 475, startPoint y: 255, endPoint x: 309, endPoint y: 203, distance: 173.8
drag, startPoint x: 220, startPoint y: 255, endPoint x: 346, endPoint y: 195, distance: 139.8
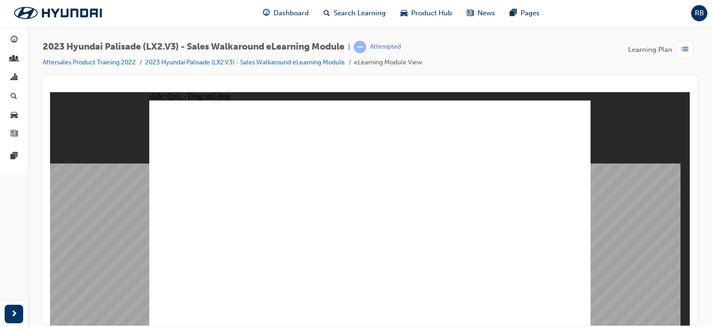
drag, startPoint x: 522, startPoint y: 253, endPoint x: 397, endPoint y: 197, distance: 136.6
drag, startPoint x: 176, startPoint y: 251, endPoint x: 436, endPoint y: 187, distance: 267.6
drag, startPoint x: 302, startPoint y: 251, endPoint x: 479, endPoint y: 192, distance: 186.2
drag, startPoint x: 389, startPoint y: 253, endPoint x: 512, endPoint y: 192, distance: 137.7
drag, startPoint x: 266, startPoint y: 244, endPoint x: 566, endPoint y: 191, distance: 304.3
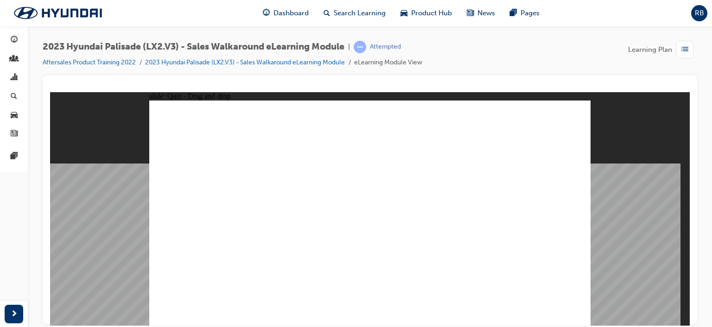
drag, startPoint x: 219, startPoint y: 131, endPoint x: 350, endPoint y: 194, distance: 145.0
drag, startPoint x: 288, startPoint y: 134, endPoint x: 199, endPoint y: 217, distance: 121.4
drag, startPoint x: 345, startPoint y: 130, endPoint x: 532, endPoint y: 220, distance: 207.2
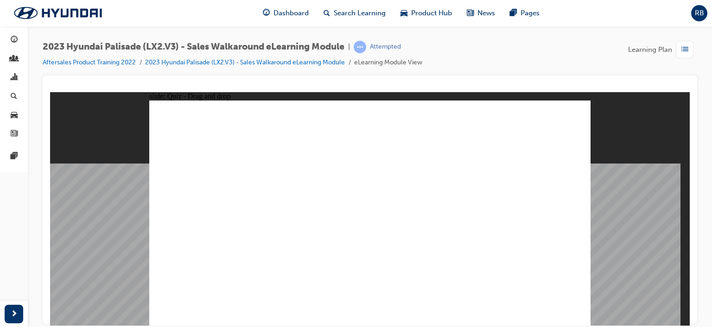
drag, startPoint x: 406, startPoint y: 135, endPoint x: 269, endPoint y: 223, distance: 162.9
drag, startPoint x: 469, startPoint y: 125, endPoint x: 421, endPoint y: 243, distance: 127.3
drag, startPoint x: 518, startPoint y: 132, endPoint x: 337, endPoint y: 282, distance: 235.4
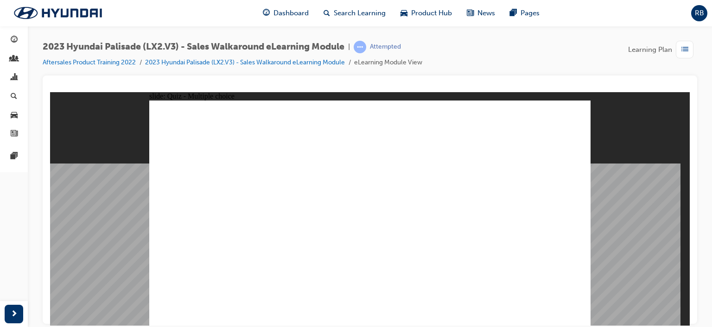
radio input "true"
drag, startPoint x: 389, startPoint y: 149, endPoint x: 252, endPoint y: 177, distance: 140.0
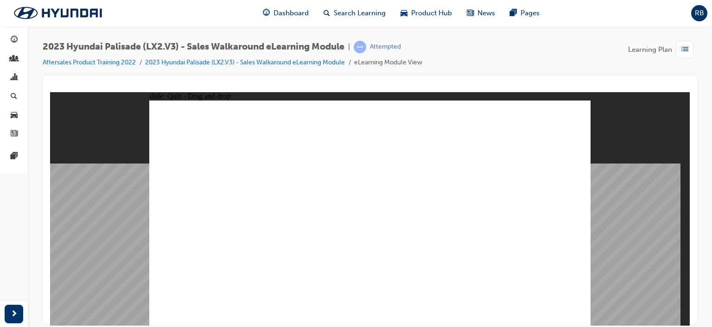
drag, startPoint x: 377, startPoint y: 169, endPoint x: 447, endPoint y: 179, distance: 71.2
drag, startPoint x: 392, startPoint y: 194, endPoint x: 302, endPoint y: 181, distance: 90.8
drag, startPoint x: 349, startPoint y: 214, endPoint x: 202, endPoint y: 199, distance: 147.8
drag, startPoint x: 371, startPoint y: 259, endPoint x: 281, endPoint y: 221, distance: 97.7
drag, startPoint x: 364, startPoint y: 280, endPoint x: 459, endPoint y: 242, distance: 103.0
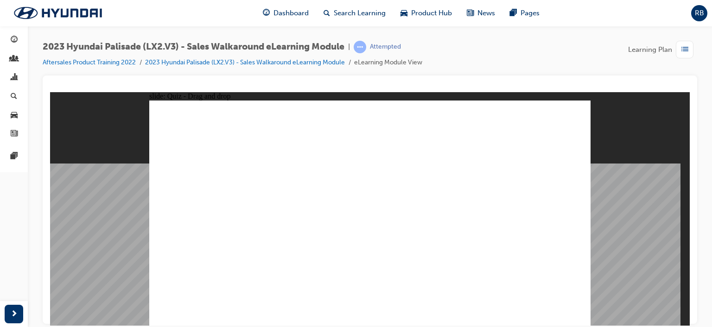
drag, startPoint x: 370, startPoint y: 300, endPoint x: 213, endPoint y: 244, distance: 166.5
drag, startPoint x: 355, startPoint y: 241, endPoint x: 462, endPoint y: 232, distance: 107.4
drag, startPoint x: 184, startPoint y: 192, endPoint x: 481, endPoint y: 210, distance: 298.3
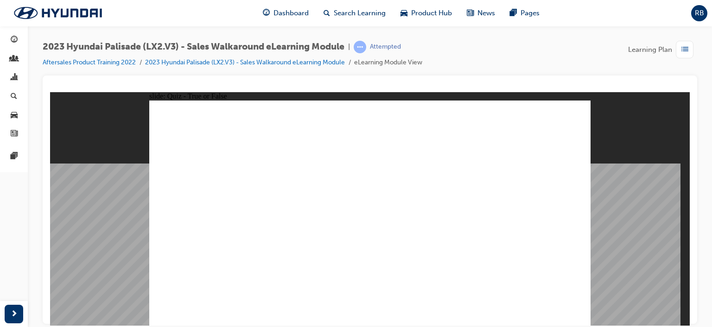
radio input "true"
drag, startPoint x: 430, startPoint y: 241, endPoint x: 547, endPoint y: 256, distance: 117.9
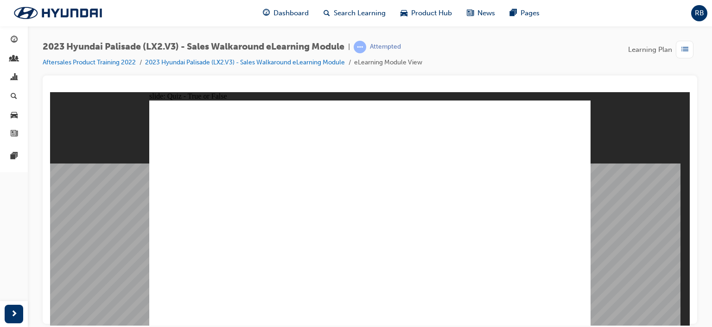
radio input "true"
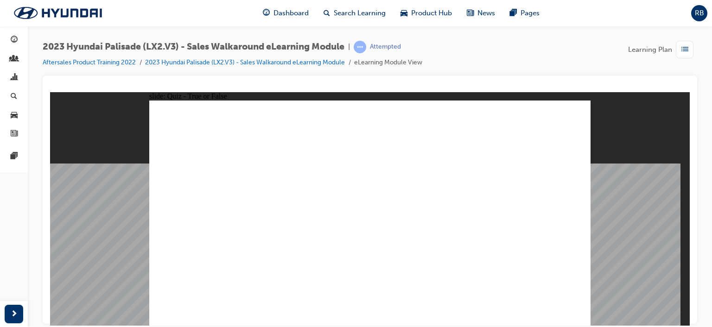
radio input "true"
drag, startPoint x: 351, startPoint y: 128, endPoint x: 295, endPoint y: 179, distance: 75.5
drag, startPoint x: 222, startPoint y: 134, endPoint x: 544, endPoint y: 188, distance: 325.8
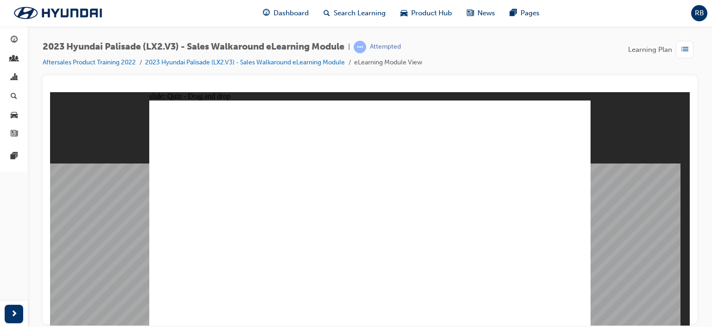
drag, startPoint x: 398, startPoint y: 130, endPoint x: 325, endPoint y: 227, distance: 121.5
drag, startPoint x: 281, startPoint y: 133, endPoint x: 514, endPoint y: 230, distance: 252.8
drag, startPoint x: 470, startPoint y: 132, endPoint x: 518, endPoint y: 274, distance: 149.3
drag, startPoint x: 522, startPoint y: 129, endPoint x: 332, endPoint y: 275, distance: 239.1
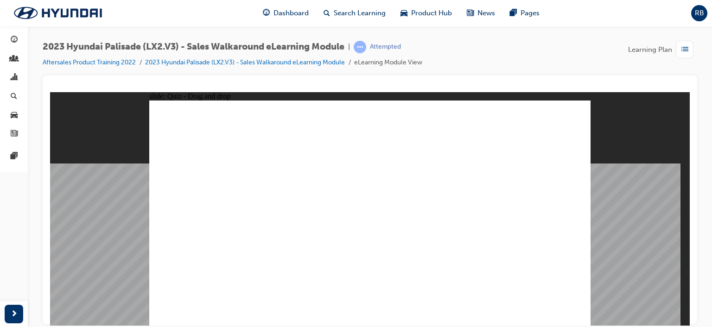
drag, startPoint x: 494, startPoint y: 173, endPoint x: 490, endPoint y: 176, distance: 5.3
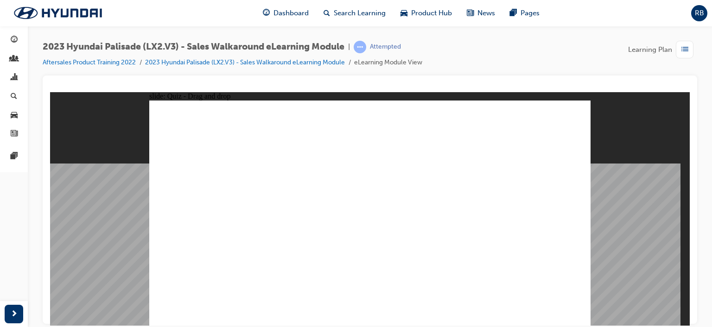
drag, startPoint x: 248, startPoint y: 130, endPoint x: 187, endPoint y: 211, distance: 101.3
drag, startPoint x: 200, startPoint y: 132, endPoint x: 360, endPoint y: 280, distance: 218.2
drag, startPoint x: 311, startPoint y: 134, endPoint x: 343, endPoint y: 190, distance: 64.8
drag, startPoint x: 368, startPoint y: 131, endPoint x: 507, endPoint y: 220, distance: 165.2
drag, startPoint x: 435, startPoint y: 132, endPoint x: 421, endPoint y: 246, distance: 114.5
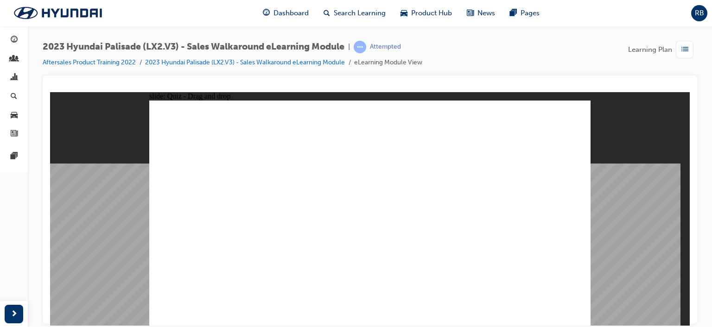
drag, startPoint x: 545, startPoint y: 132, endPoint x: 251, endPoint y: 216, distance: 306.2
drag, startPoint x: 489, startPoint y: 131, endPoint x: 453, endPoint y: 307, distance: 180.4
drag, startPoint x: 535, startPoint y: 245, endPoint x: 331, endPoint y: 127, distance: 236.5
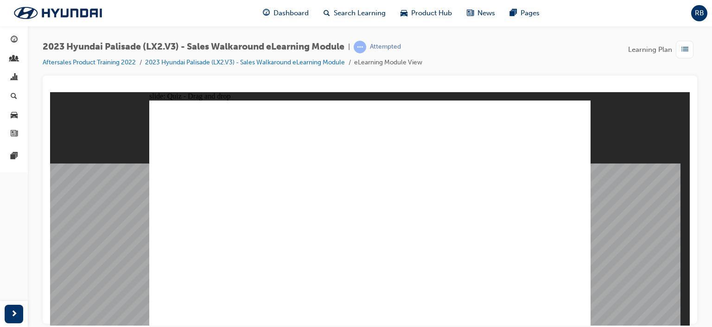
drag, startPoint x: 539, startPoint y: 131, endPoint x: 346, endPoint y: 157, distance: 194.7
drag, startPoint x: 546, startPoint y: 199, endPoint x: 360, endPoint y: 177, distance: 187.2
drag, startPoint x: 546, startPoint y: 227, endPoint x: 346, endPoint y: 212, distance: 200.9
drag, startPoint x: 530, startPoint y: 266, endPoint x: 322, endPoint y: 222, distance: 212.9
drag, startPoint x: 527, startPoint y: 179, endPoint x: 384, endPoint y: 238, distance: 155.1
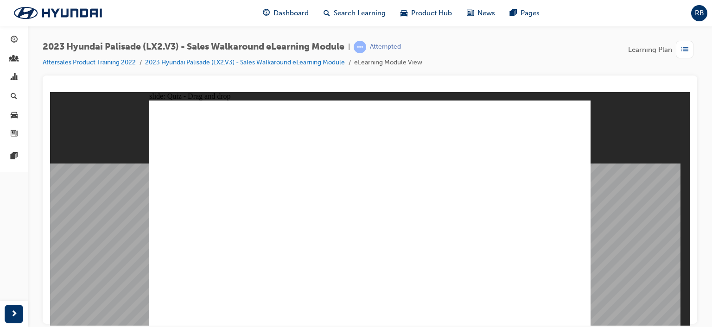
drag, startPoint x: 510, startPoint y: 155, endPoint x: 319, endPoint y: 270, distance: 223.0
drag, startPoint x: 431, startPoint y: 252, endPoint x: 184, endPoint y: 193, distance: 253.8
drag, startPoint x: 346, startPoint y: 260, endPoint x: 221, endPoint y: 204, distance: 137.0
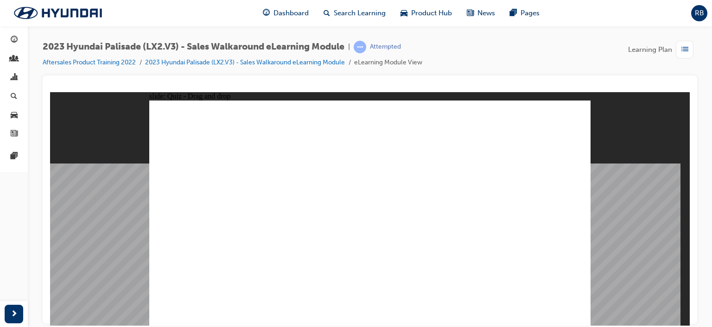
drag, startPoint x: 561, startPoint y: 256, endPoint x: 260, endPoint y: 199, distance: 306.9
drag, startPoint x: 475, startPoint y: 260, endPoint x: 301, endPoint y: 210, distance: 181.5
drag, startPoint x: 217, startPoint y: 262, endPoint x: 343, endPoint y: 216, distance: 133.8
drag, startPoint x: 523, startPoint y: 255, endPoint x: 408, endPoint y: 198, distance: 128.0
drag, startPoint x: 192, startPoint y: 259, endPoint x: 425, endPoint y: 206, distance: 239.1
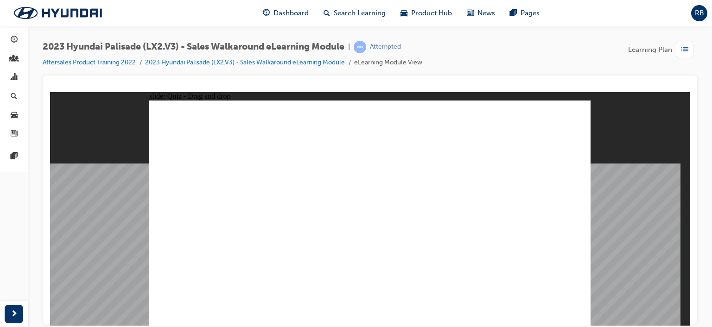
drag, startPoint x: 306, startPoint y: 256, endPoint x: 482, endPoint y: 201, distance: 184.4
drag, startPoint x: 396, startPoint y: 250, endPoint x: 522, endPoint y: 198, distance: 135.8
drag, startPoint x: 268, startPoint y: 251, endPoint x: 563, endPoint y: 189, distance: 301.9
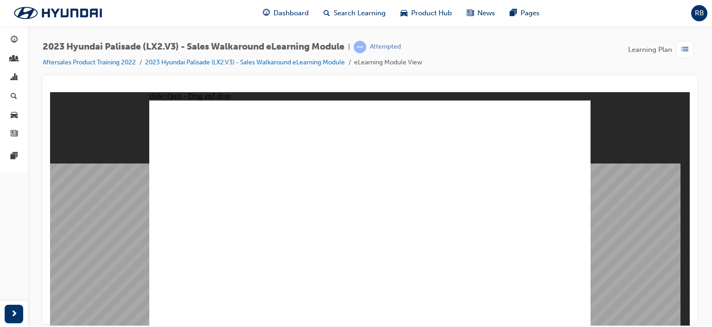
drag, startPoint x: 217, startPoint y: 131, endPoint x: 346, endPoint y: 190, distance: 141.7
drag, startPoint x: 277, startPoint y: 128, endPoint x: 185, endPoint y: 213, distance: 125.1
drag, startPoint x: 341, startPoint y: 128, endPoint x: 516, endPoint y: 212, distance: 194.3
drag, startPoint x: 398, startPoint y: 132, endPoint x: 253, endPoint y: 222, distance: 170.4
drag, startPoint x: 460, startPoint y: 132, endPoint x: 411, endPoint y: 252, distance: 130.2
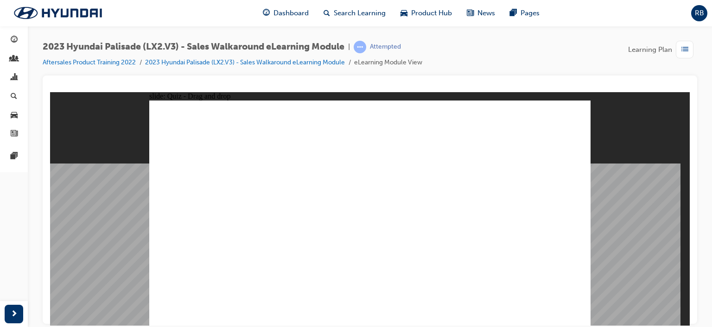
drag, startPoint x: 518, startPoint y: 132, endPoint x: 346, endPoint y: 282, distance: 228.0
radio input "true"
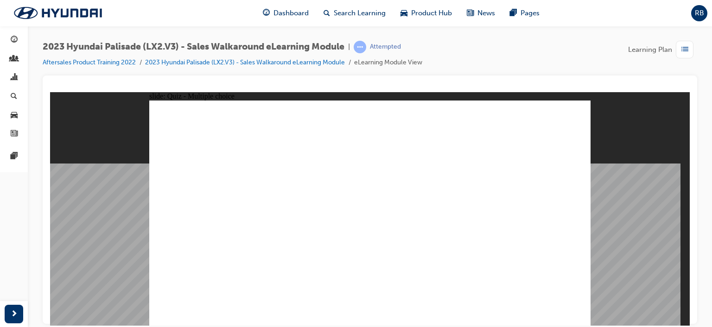
drag, startPoint x: 380, startPoint y: 151, endPoint x: 241, endPoint y: 192, distance: 145.1
drag, startPoint x: 378, startPoint y: 173, endPoint x: 462, endPoint y: 189, distance: 85.6
drag, startPoint x: 365, startPoint y: 195, endPoint x: 288, endPoint y: 185, distance: 77.6
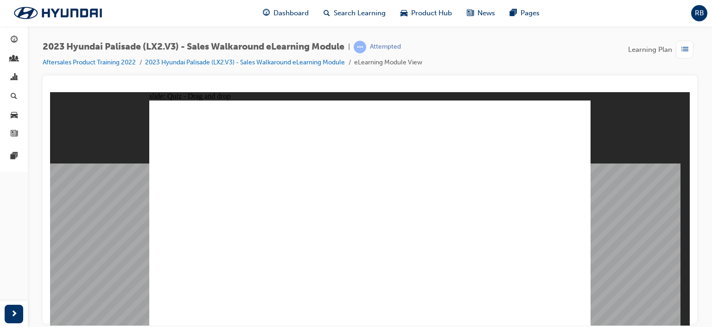
drag, startPoint x: 380, startPoint y: 213, endPoint x: 258, endPoint y: 203, distance: 122.9
drag, startPoint x: 351, startPoint y: 234, endPoint x: 414, endPoint y: 224, distance: 63.8
drag, startPoint x: 386, startPoint y: 256, endPoint x: 290, endPoint y: 214, distance: 105.0
drag, startPoint x: 356, startPoint y: 276, endPoint x: 416, endPoint y: 249, distance: 66.0
drag, startPoint x: 397, startPoint y: 297, endPoint x: 268, endPoint y: 245, distance: 139.4
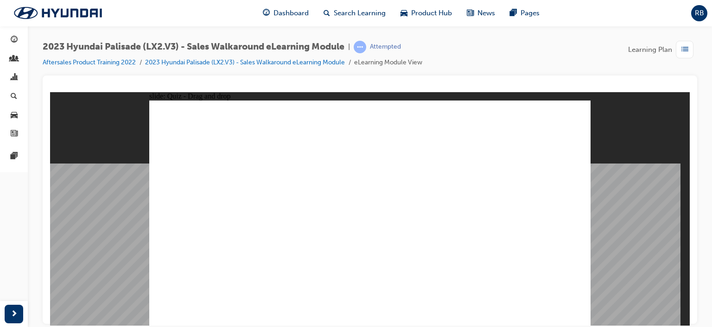
radio input "true"
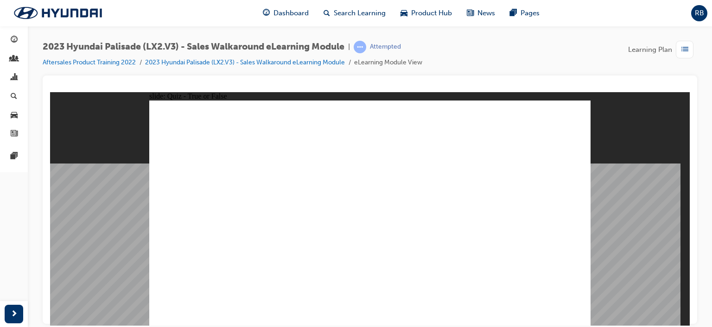
radio input "true"
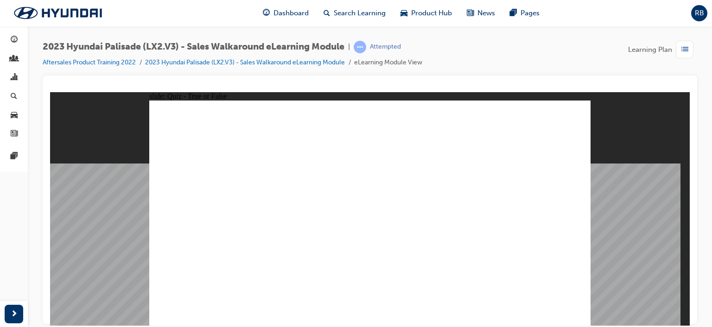
radio input "true"
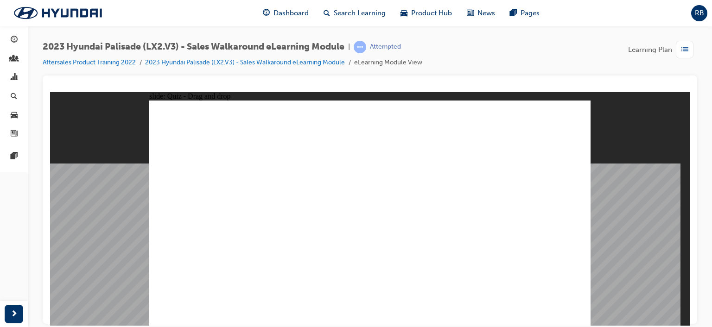
drag, startPoint x: 345, startPoint y: 125, endPoint x: 282, endPoint y: 169, distance: 77.2
drag, startPoint x: 221, startPoint y: 129, endPoint x: 531, endPoint y: 180, distance: 314.9
drag, startPoint x: 400, startPoint y: 132, endPoint x: 336, endPoint y: 230, distance: 117.6
drag, startPoint x: 284, startPoint y: 132, endPoint x: 517, endPoint y: 230, distance: 252.7
drag, startPoint x: 532, startPoint y: 130, endPoint x: 359, endPoint y: 277, distance: 227.1
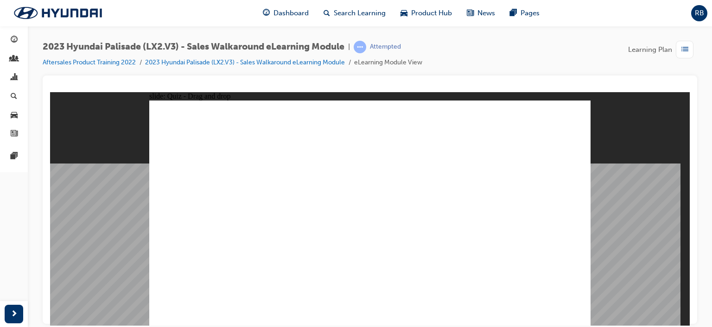
drag, startPoint x: 457, startPoint y: 134, endPoint x: 514, endPoint y: 278, distance: 155.1
click at [18, 39] on div "button" at bounding box center [13, 40] width 11 height 12
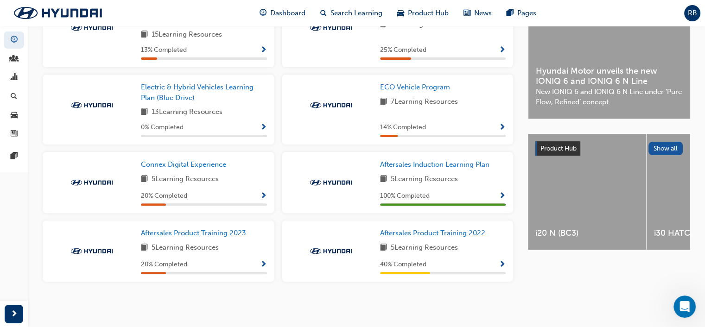
scroll to position [250, 0]
click at [429, 235] on span "Aftersales Product Training 2022" at bounding box center [432, 233] width 105 height 8
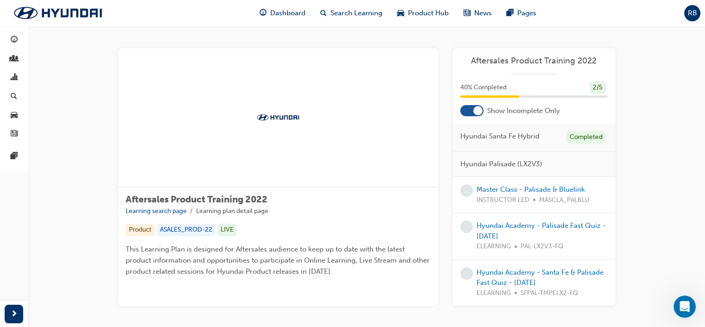
click at [464, 111] on div at bounding box center [471, 110] width 23 height 11
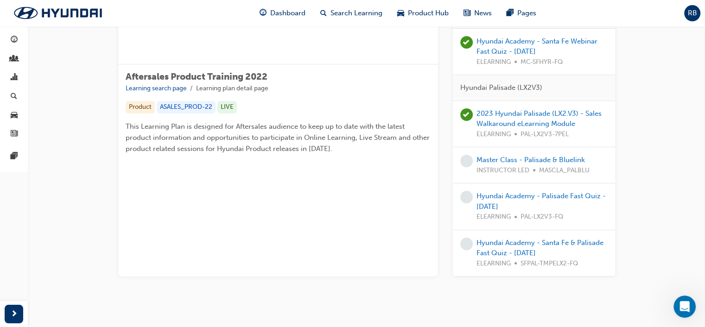
scroll to position [139, 0]
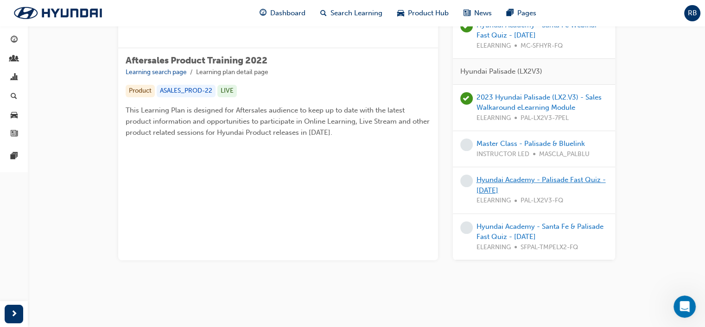
click at [496, 179] on link "Hyundai Academy - Palisade Fast Quiz - [DATE]" at bounding box center [541, 185] width 129 height 19
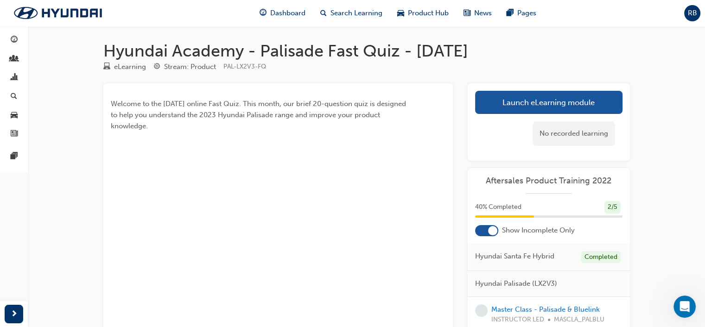
click at [504, 102] on link "Launch eLearning module" at bounding box center [548, 102] width 147 height 23
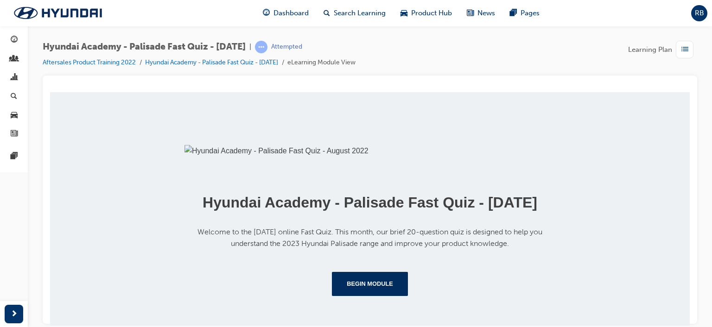
scroll to position [219, 0]
click at [371, 283] on button "Begin Module" at bounding box center [370, 284] width 76 height 24
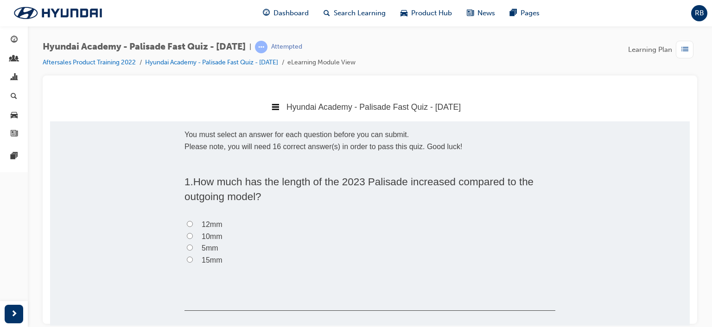
click at [204, 248] on span "5mm" at bounding box center [210, 248] width 17 height 8
click at [193, 248] on input "5mm" at bounding box center [190, 247] width 6 height 6
radio input "true"
click at [202, 256] on span "15mm" at bounding box center [212, 260] width 20 height 8
click at [193, 256] on input "15mm" at bounding box center [190, 259] width 6 height 6
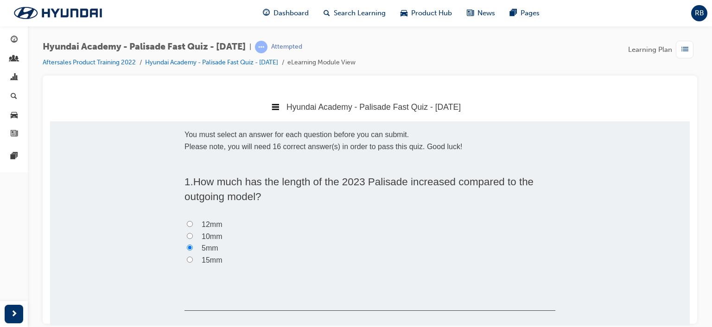
radio input "true"
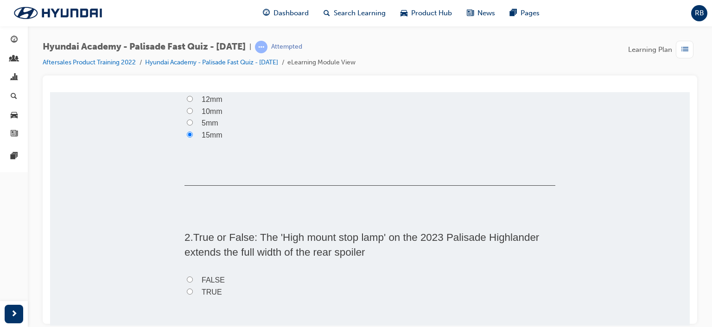
scroll to position [185, 0]
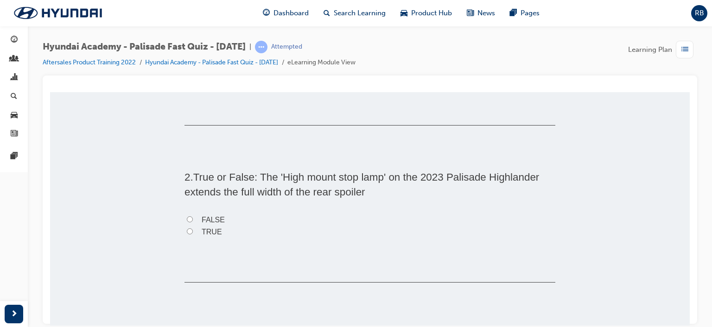
click at [212, 230] on span "TRUE" at bounding box center [212, 232] width 20 height 8
click at [193, 230] on input "TRUE" at bounding box center [190, 231] width 6 height 6
radio input "true"
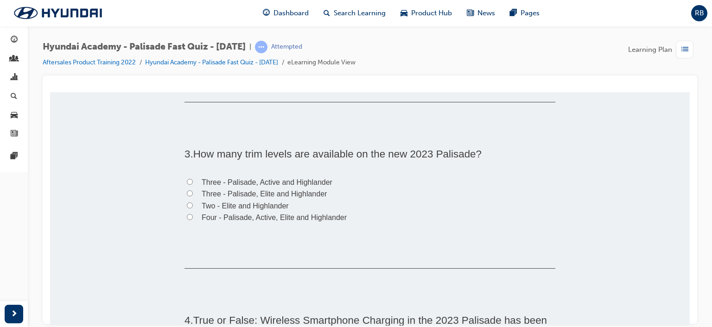
scroll to position [371, 0]
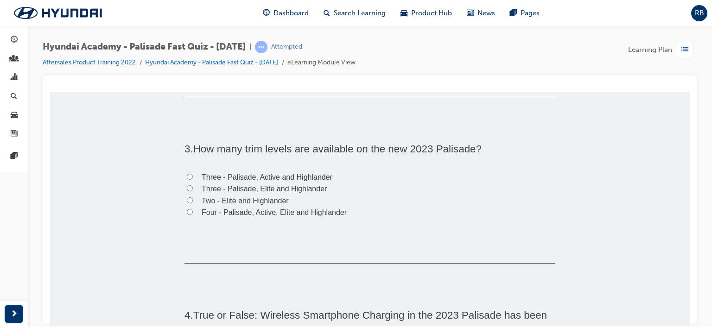
click at [226, 186] on span "Three - Palisade, Elite and Highlander" at bounding box center [264, 189] width 125 height 8
click at [193, 186] on input "Three - Palisade, Elite and Highlander" at bounding box center [190, 188] width 6 height 6
radio input "true"
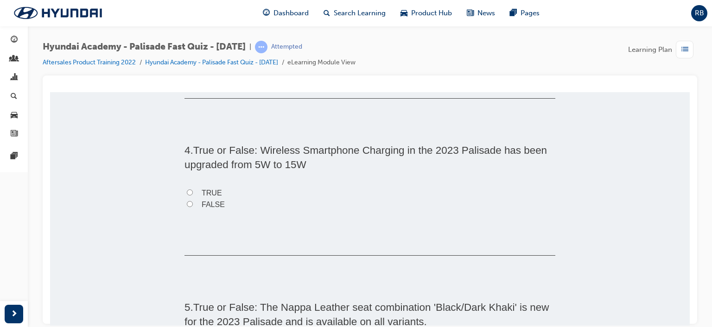
scroll to position [556, 0]
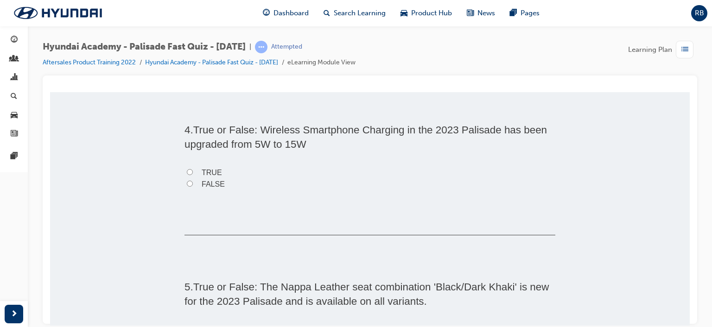
click at [202, 168] on span "TRUE" at bounding box center [212, 172] width 20 height 8
click at [193, 169] on input "TRUE" at bounding box center [190, 172] width 6 height 6
radio input "true"
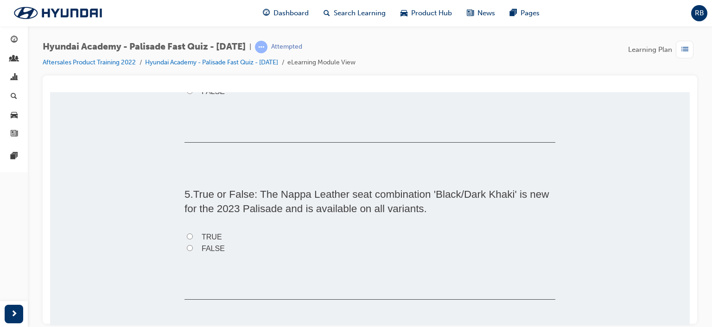
scroll to position [696, 0]
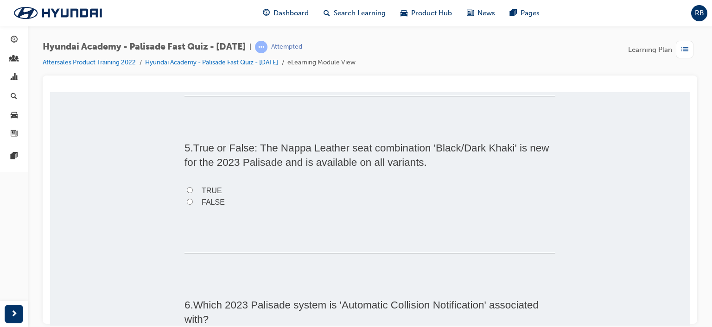
click at [208, 200] on span "FALSE" at bounding box center [213, 202] width 23 height 8
click at [193, 200] on input "FALSE" at bounding box center [190, 201] width 6 height 6
radio input "true"
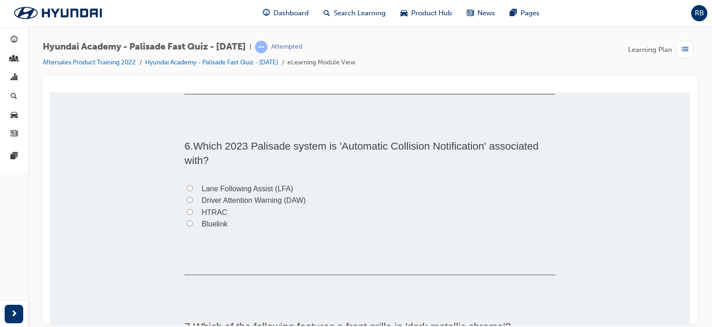
scroll to position [835, 0]
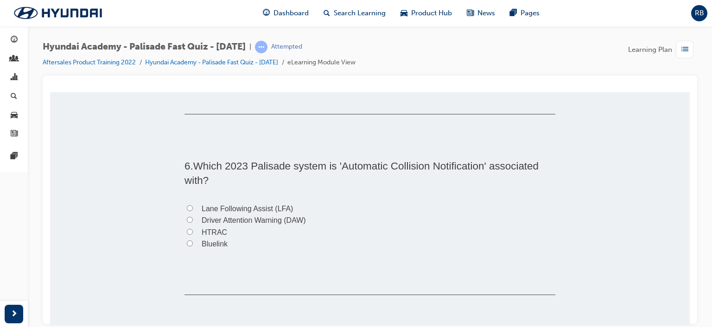
click at [213, 242] on span "Bluelink" at bounding box center [215, 244] width 26 height 8
click at [193, 242] on input "Bluelink" at bounding box center [190, 243] width 6 height 6
radio input "true"
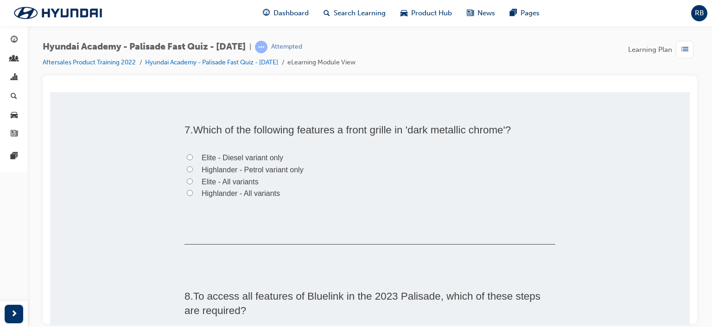
scroll to position [1067, 0]
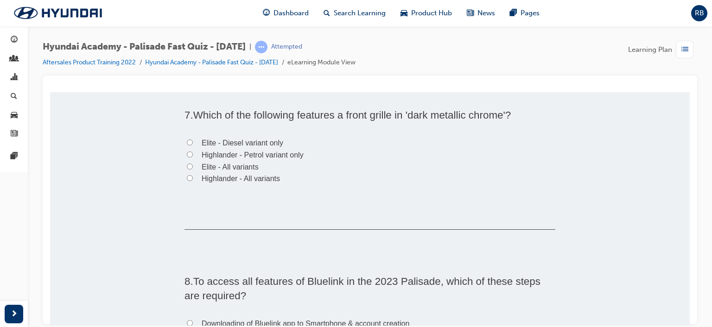
click at [204, 179] on span "Highlander - All variants" at bounding box center [241, 178] width 78 height 8
click at [193, 179] on input "Highlander - All variants" at bounding box center [190, 178] width 6 height 6
radio input "true"
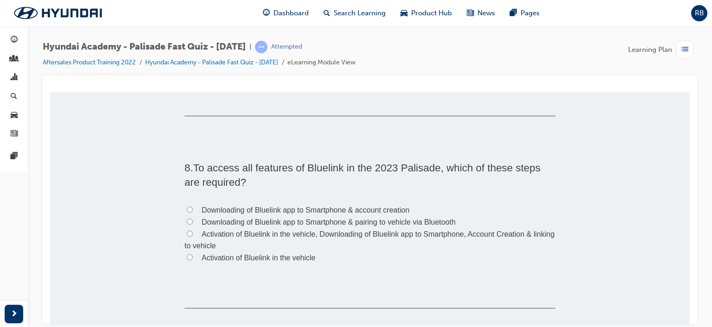
scroll to position [1206, 0]
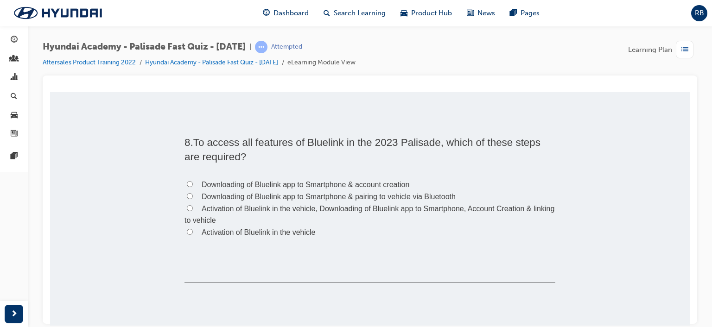
click at [207, 208] on span "Activation of Bluelink in the vehicle, Downloading of Bluelink app to Smartphon…" at bounding box center [370, 215] width 370 height 20
click at [193, 208] on input "Activation of Bluelink in the vehicle, Downloading of Bluelink app to Smartphon…" at bounding box center [190, 208] width 6 height 6
radio input "true"
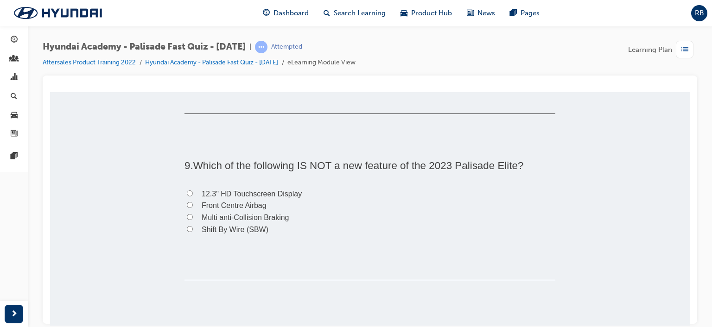
scroll to position [1391, 0]
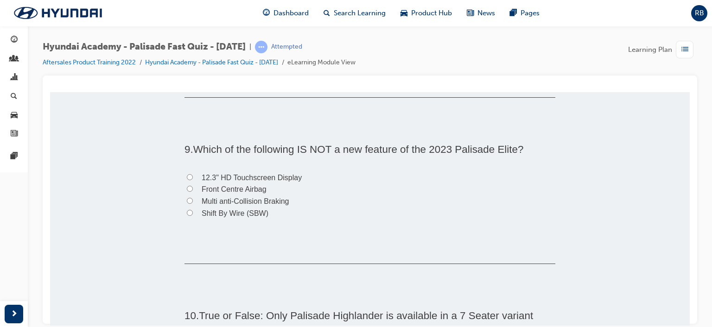
click at [202, 213] on span "Shift By Wire (SBW)" at bounding box center [235, 213] width 67 height 8
click at [193, 213] on input "Shift By Wire (SBW)" at bounding box center [190, 213] width 6 height 6
radio input "true"
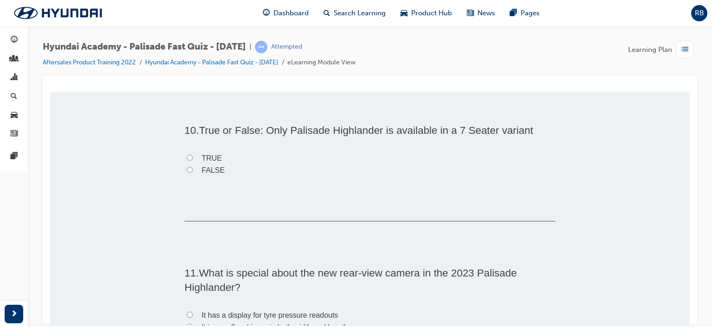
scroll to position [1530, 0]
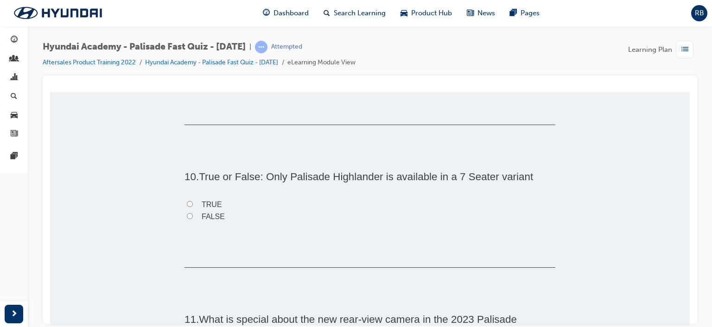
click at [208, 202] on span "TRUE" at bounding box center [212, 204] width 20 height 8
click at [193, 202] on input "TRUE" at bounding box center [190, 204] width 6 height 6
radio input "true"
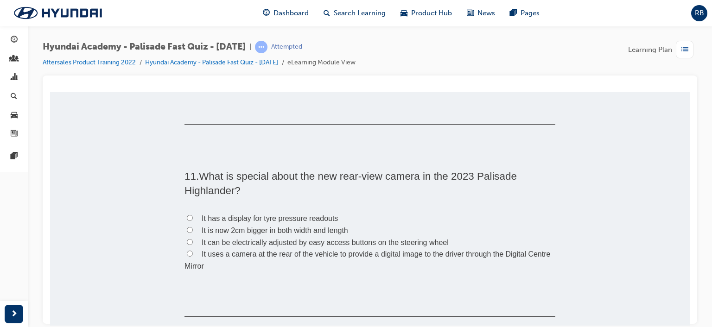
scroll to position [1716, 0]
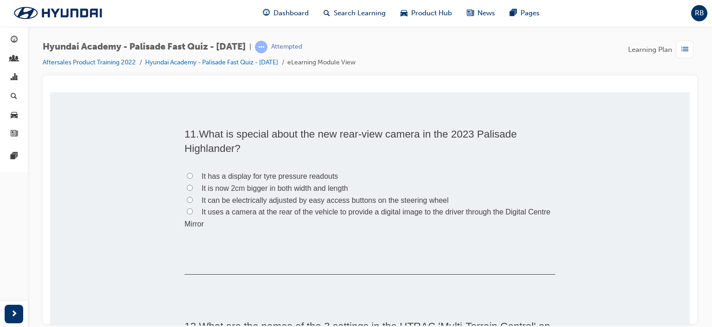
click at [209, 212] on span "It uses a camera at the rear of the vehicle to provide a digital image to the d…" at bounding box center [368, 218] width 366 height 20
click at [193, 212] on input "It uses a camera at the rear of the vehicle to provide a digital image to the d…" at bounding box center [190, 211] width 6 height 6
radio input "true"
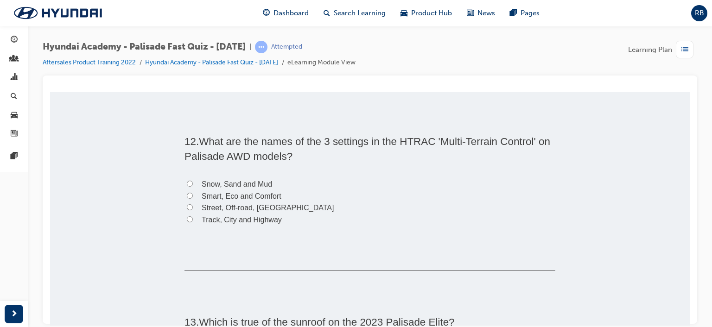
scroll to position [1901, 0]
click at [189, 180] on label "Snow, Sand and Mud" at bounding box center [370, 184] width 371 height 12
click at [189, 180] on input "Snow, Sand and Mud" at bounding box center [190, 183] width 6 height 6
radio input "true"
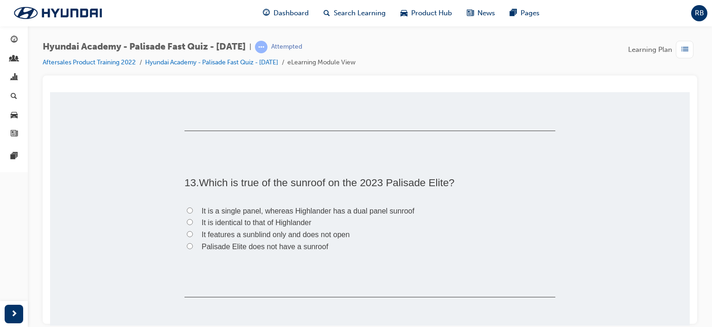
scroll to position [2087, 0]
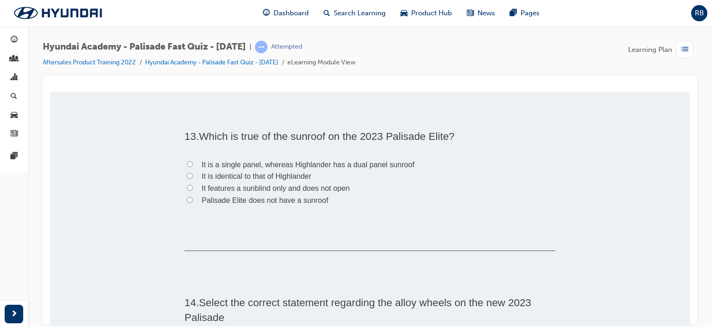
click at [286, 164] on span "It is a single panel, whereas Highlander has a dual panel sunroof" at bounding box center [308, 164] width 213 height 8
click at [193, 164] on input "It is a single panel, whereas Highlander has a dual panel sunroof" at bounding box center [190, 164] width 6 height 6
radio input "true"
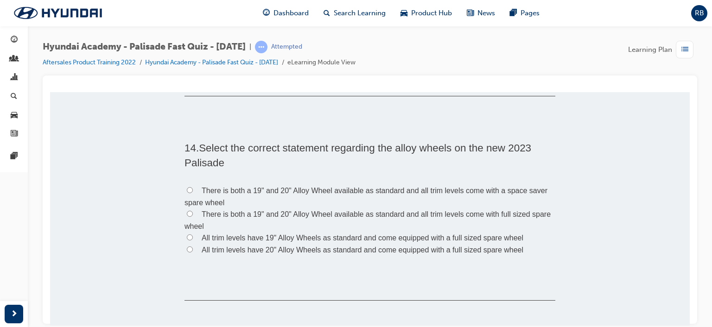
scroll to position [2226, 0]
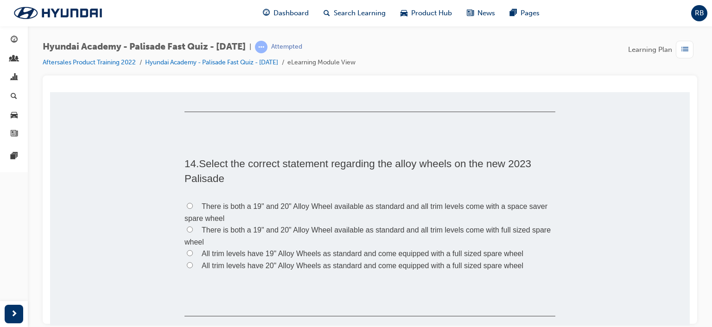
click at [203, 204] on span "There is both a 19" and 20" Alloy Wheel available as standard and all trim leve…" at bounding box center [366, 212] width 363 height 20
click at [193, 204] on input "There is both a 19" and 20" Alloy Wheel available as standard and all trim leve…" at bounding box center [190, 206] width 6 height 6
radio input "true"
click at [187, 226] on input "There is both a 19" and 20" Alloy Wheel available as standard and all trim leve…" at bounding box center [190, 229] width 6 height 6
radio input "true"
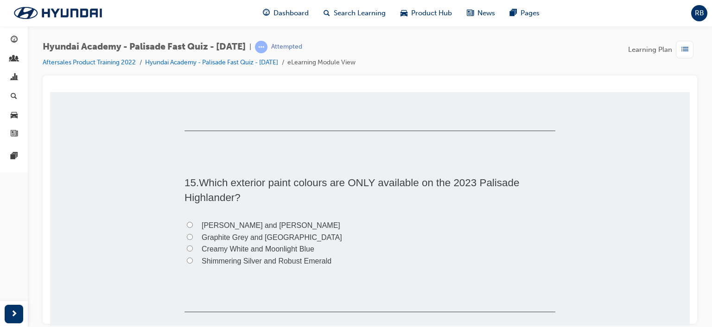
scroll to position [2458, 0]
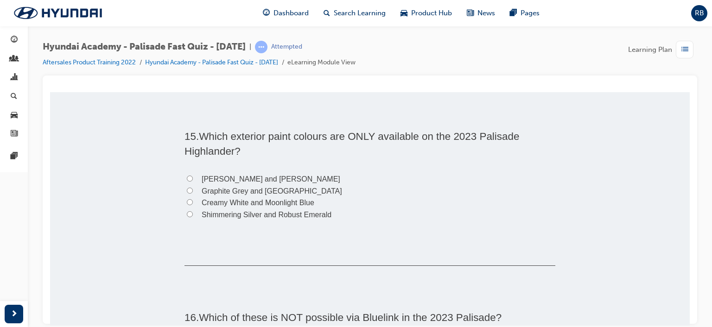
click at [228, 190] on span "Graphite Grey and Sierra Burgundy" at bounding box center [272, 191] width 141 height 8
click at [193, 190] on input "Graphite Grey and Sierra Burgundy" at bounding box center [190, 190] width 6 height 6
radio input "true"
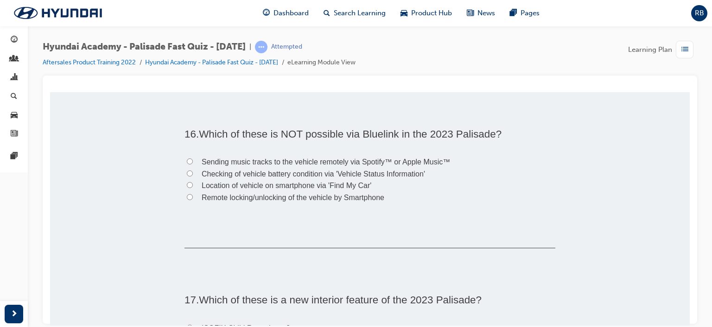
scroll to position [2643, 0]
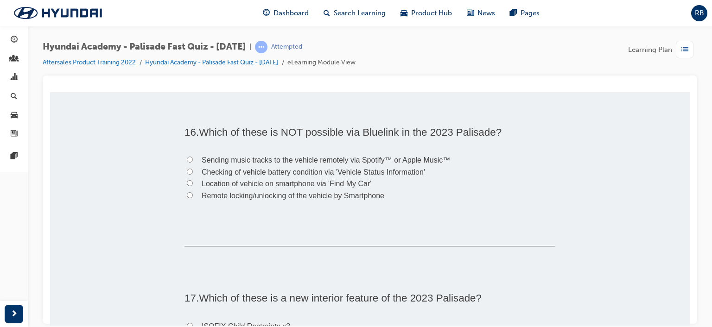
click at [214, 160] on span "Sending music tracks to the vehicle remotely via Spotify™ or Apple Music™" at bounding box center [326, 160] width 249 height 8
click at [193, 160] on input "Sending music tracks to the vehicle remotely via Spotify™ or Apple Music™" at bounding box center [190, 159] width 6 height 6
radio input "true"
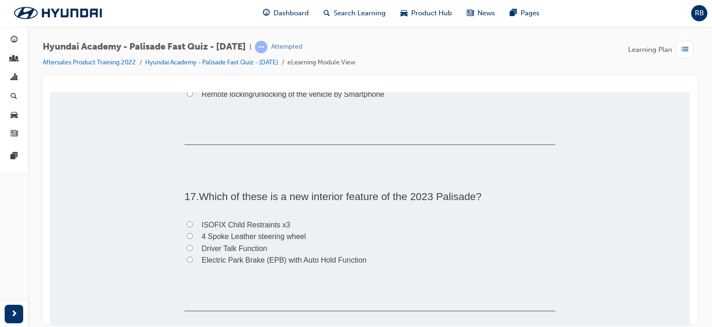
scroll to position [2782, 0]
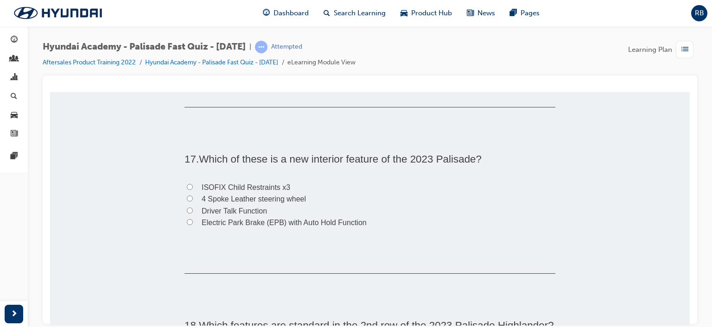
click at [232, 208] on span "Driver Talk Function" at bounding box center [234, 211] width 65 height 8
click at [193, 208] on input "Driver Talk Function" at bounding box center [190, 210] width 6 height 6
radio input "true"
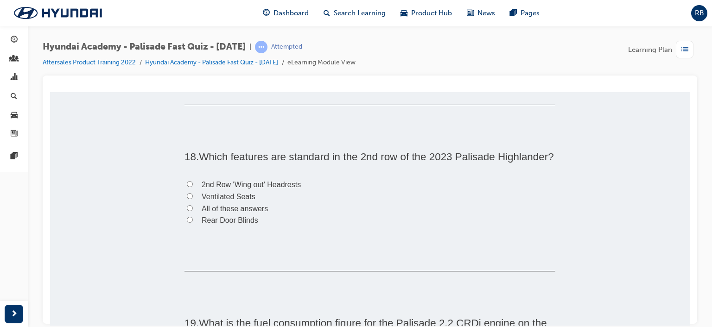
scroll to position [2968, 0]
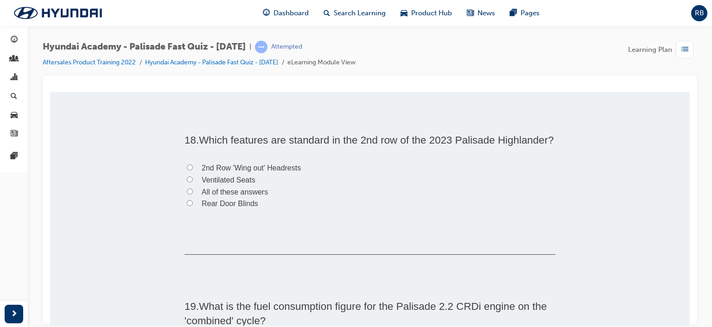
click at [208, 196] on span "All of these answers" at bounding box center [235, 192] width 66 height 8
click at [193, 194] on input "All of these answers" at bounding box center [190, 191] width 6 height 6
radio input "true"
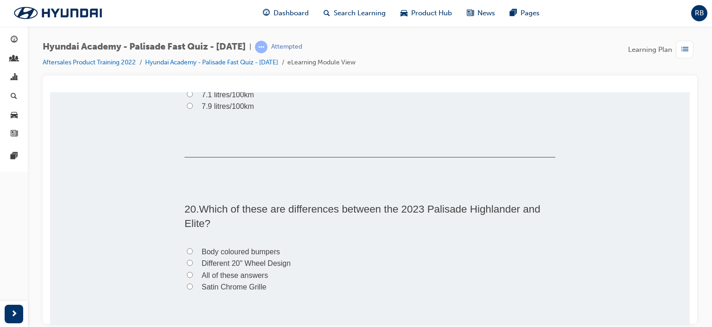
scroll to position [3200, 0]
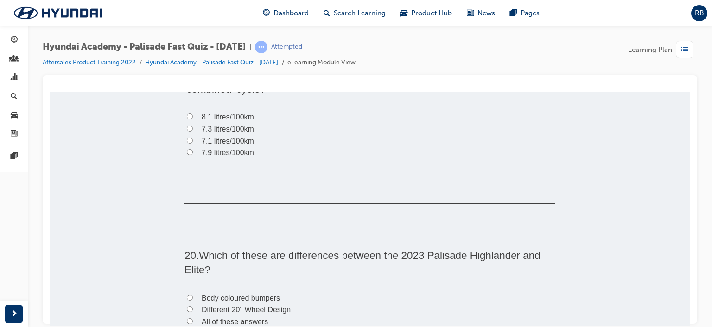
click at [210, 133] on span "7.3 litres/100km" at bounding box center [228, 129] width 52 height 8
click at [193, 131] on input "7.3 litres/100km" at bounding box center [190, 128] width 6 height 6
radio input "true"
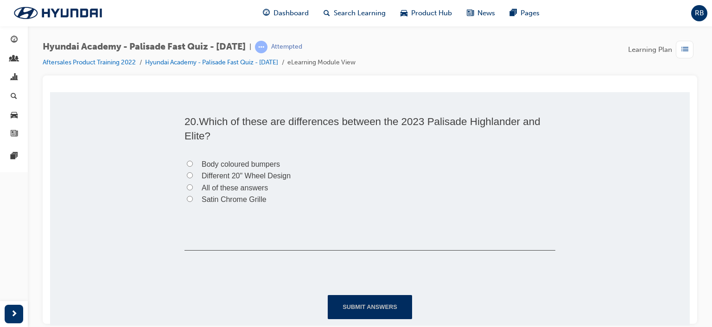
scroll to position [3312, 0]
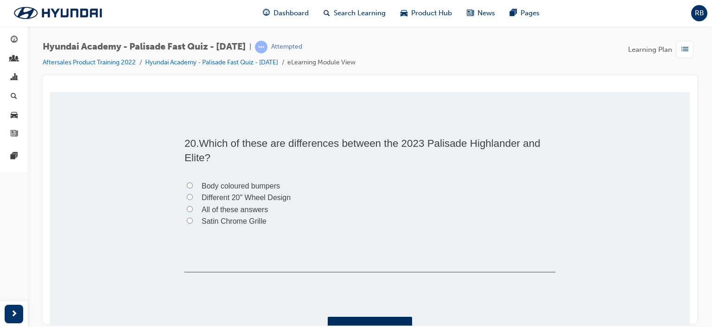
click at [215, 213] on span "All of these answers" at bounding box center [235, 209] width 66 height 8
click at [193, 212] on input "All of these answers" at bounding box center [190, 209] width 6 height 6
radio input "true"
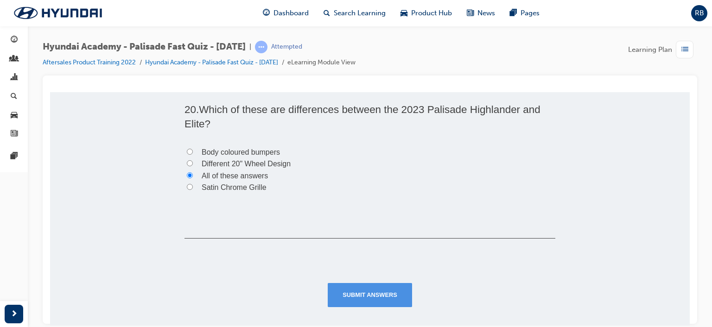
click at [395, 289] on button "Submit Answers" at bounding box center [370, 295] width 84 height 24
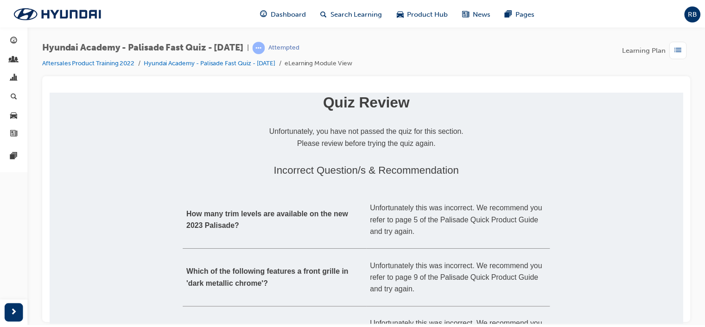
scroll to position [0, 0]
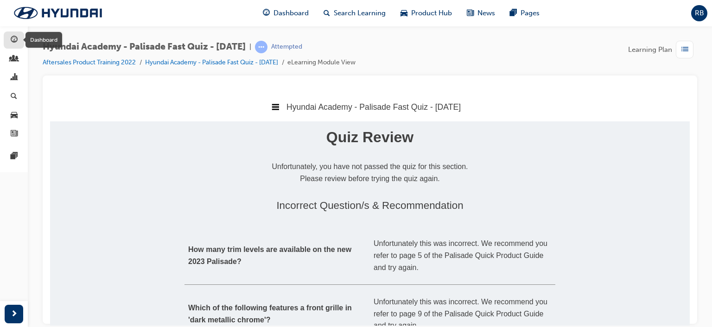
click at [18, 41] on div "button" at bounding box center [13, 40] width 11 height 12
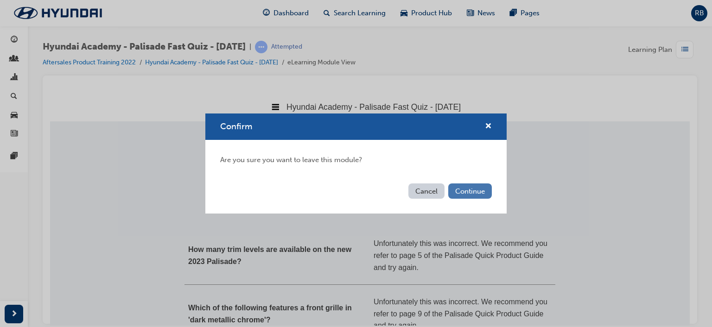
click at [460, 190] on button "Continue" at bounding box center [470, 191] width 44 height 15
